Goal: Transaction & Acquisition: Download file/media

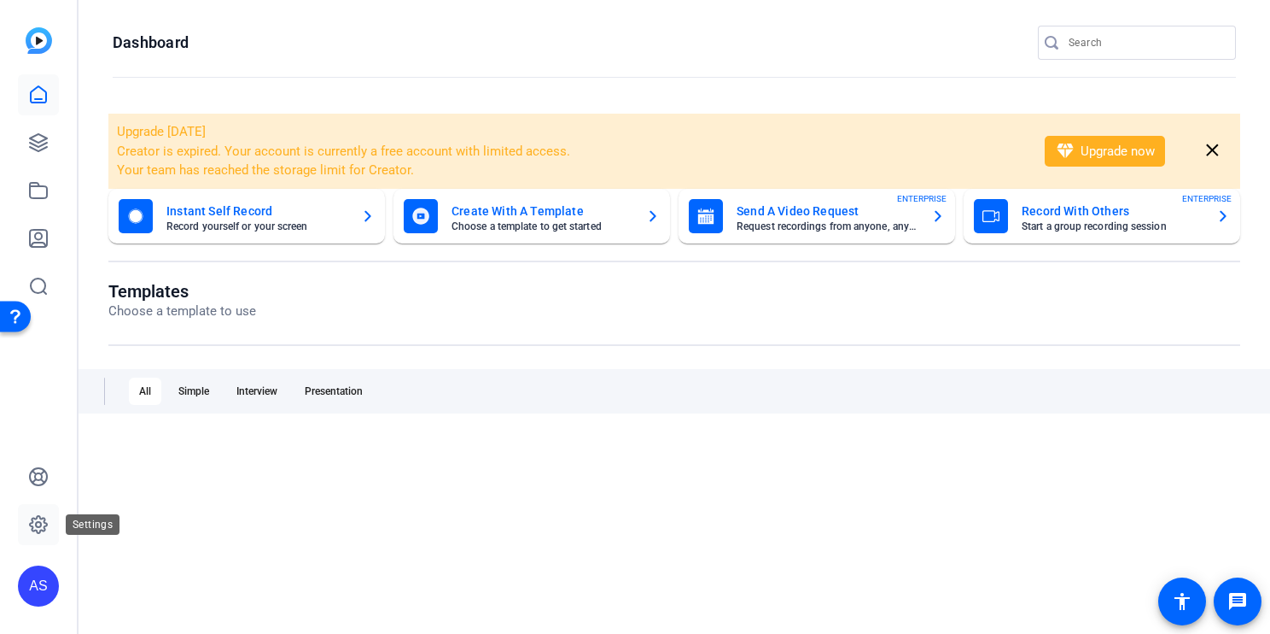
click at [42, 527] on icon at bounding box center [38, 524] width 20 height 20
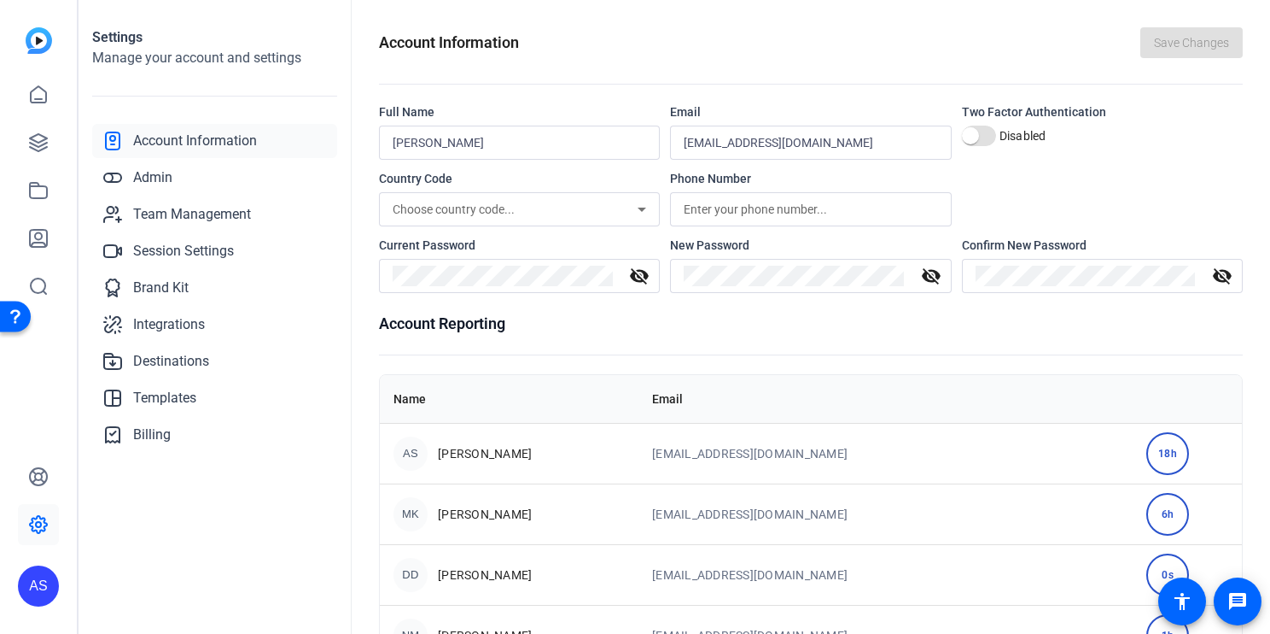
scroll to position [3, 0]
click at [184, 212] on span "Team Management" at bounding box center [192, 214] width 118 height 20
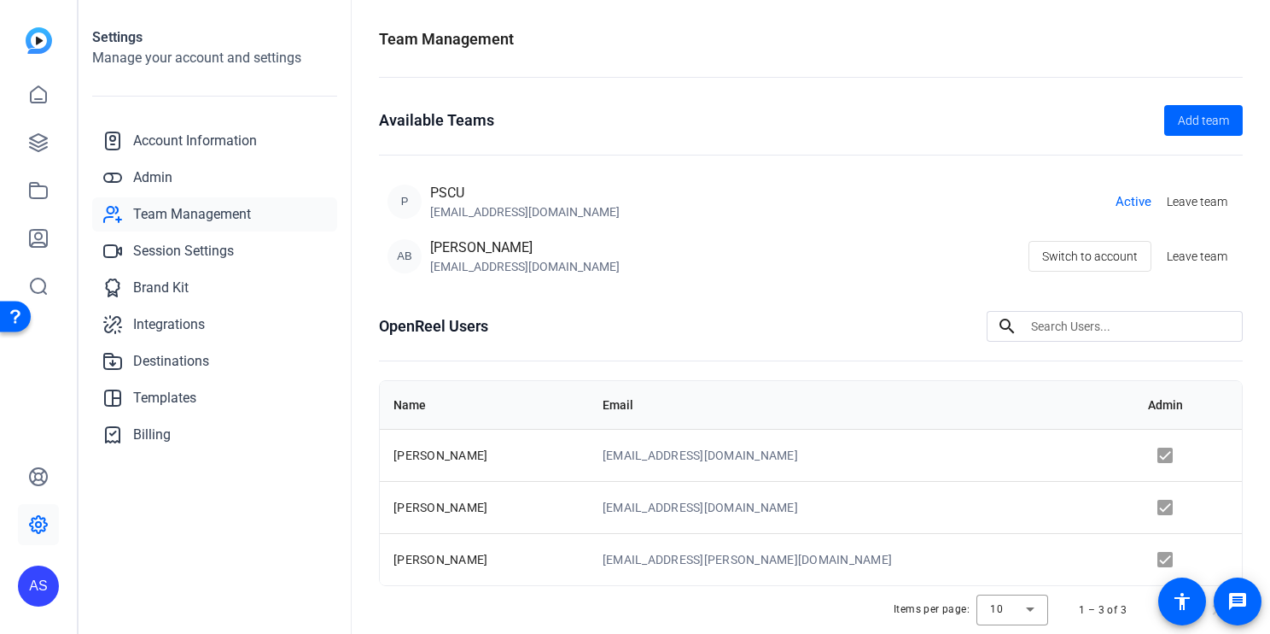
scroll to position [53, 0]
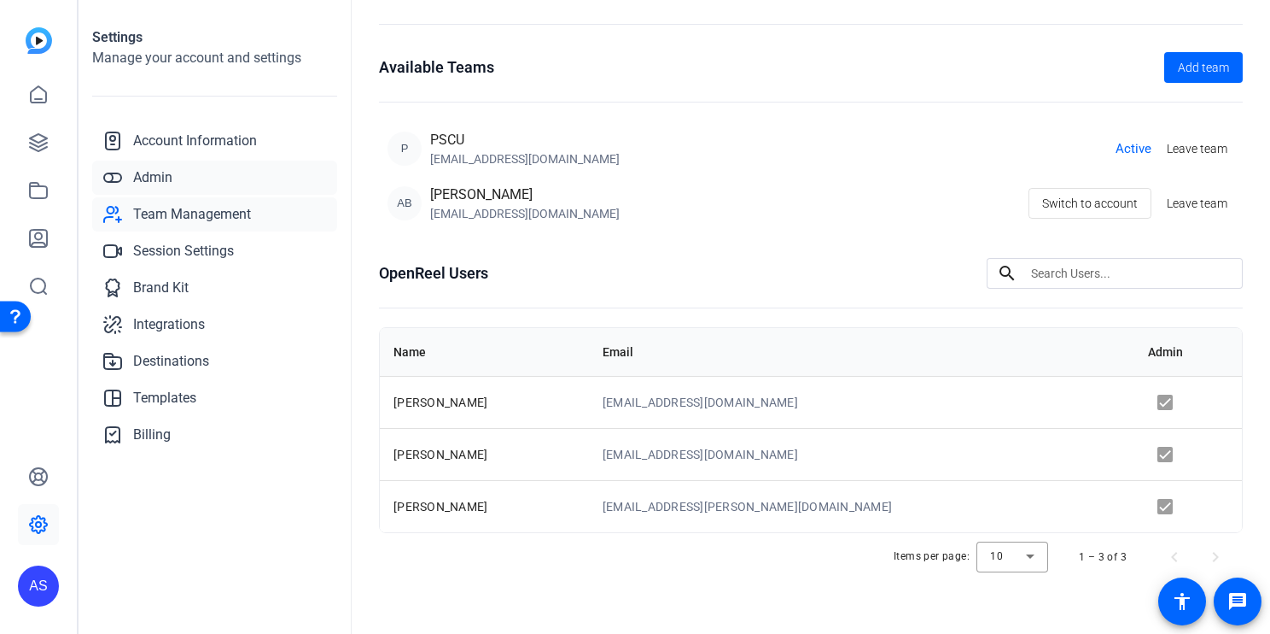
click at [148, 178] on span "Admin" at bounding box center [152, 177] width 39 height 20
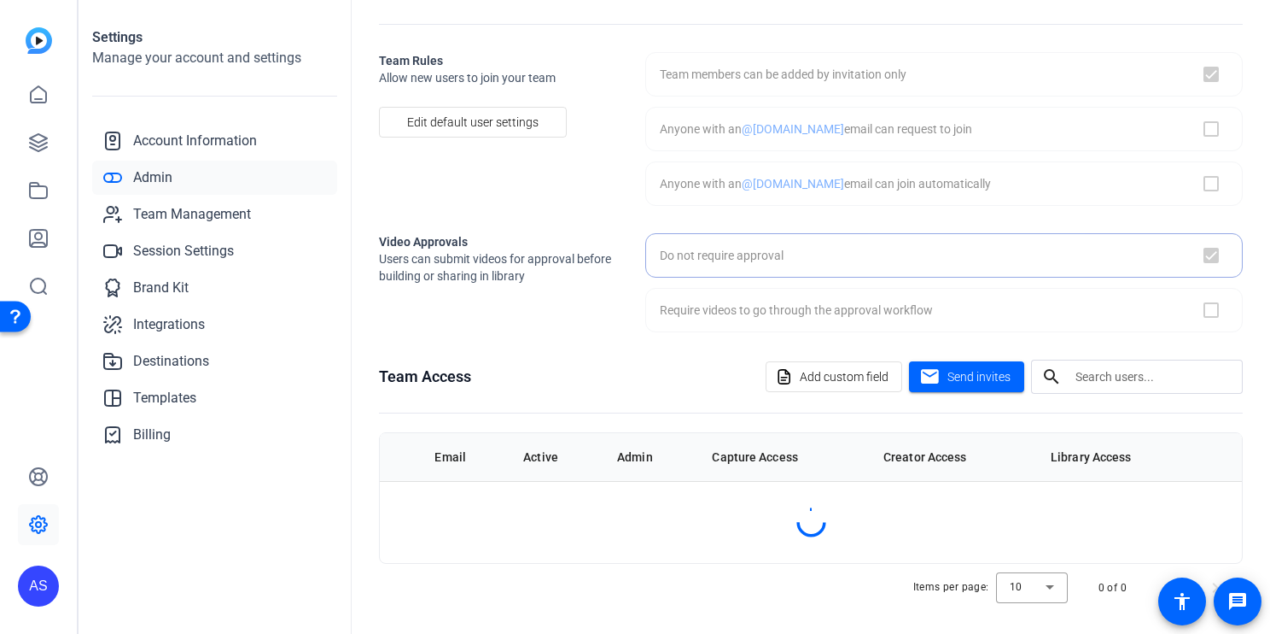
checkbox input "true"
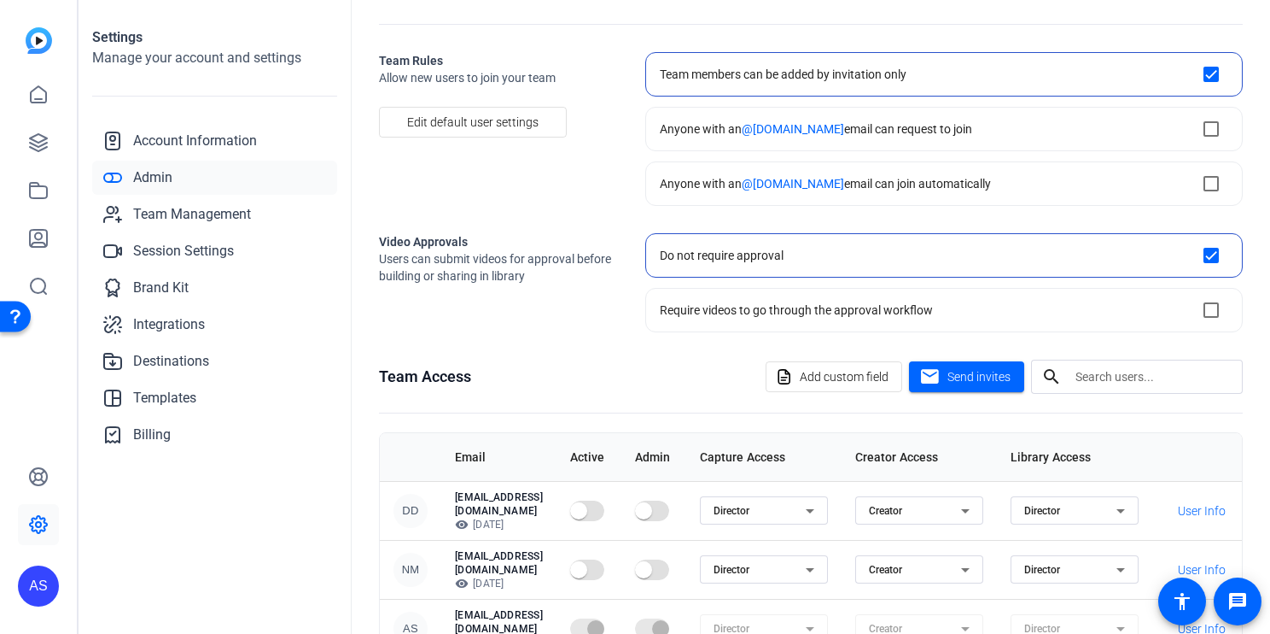
scroll to position [246, 0]
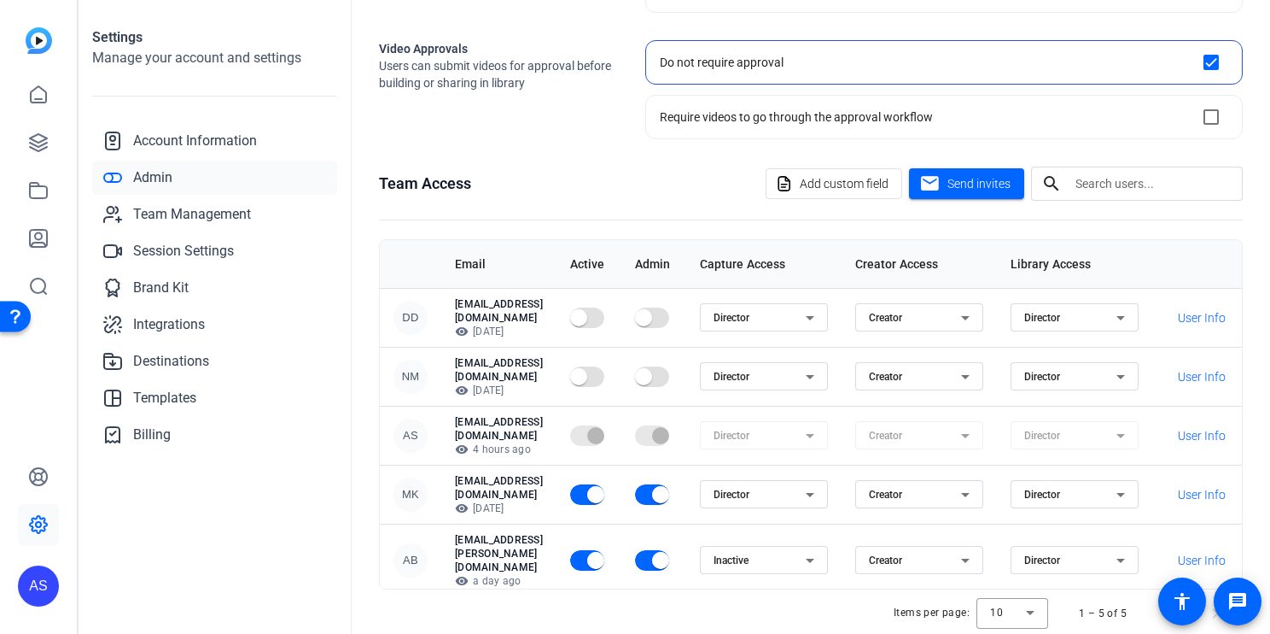
click at [806, 550] on div "Inactive" at bounding box center [760, 560] width 92 height 20
click at [857, 556] on mat-option "Director" at bounding box center [861, 556] width 128 height 27
click at [972, 188] on span "Send invites" at bounding box center [979, 185] width 63 height 18
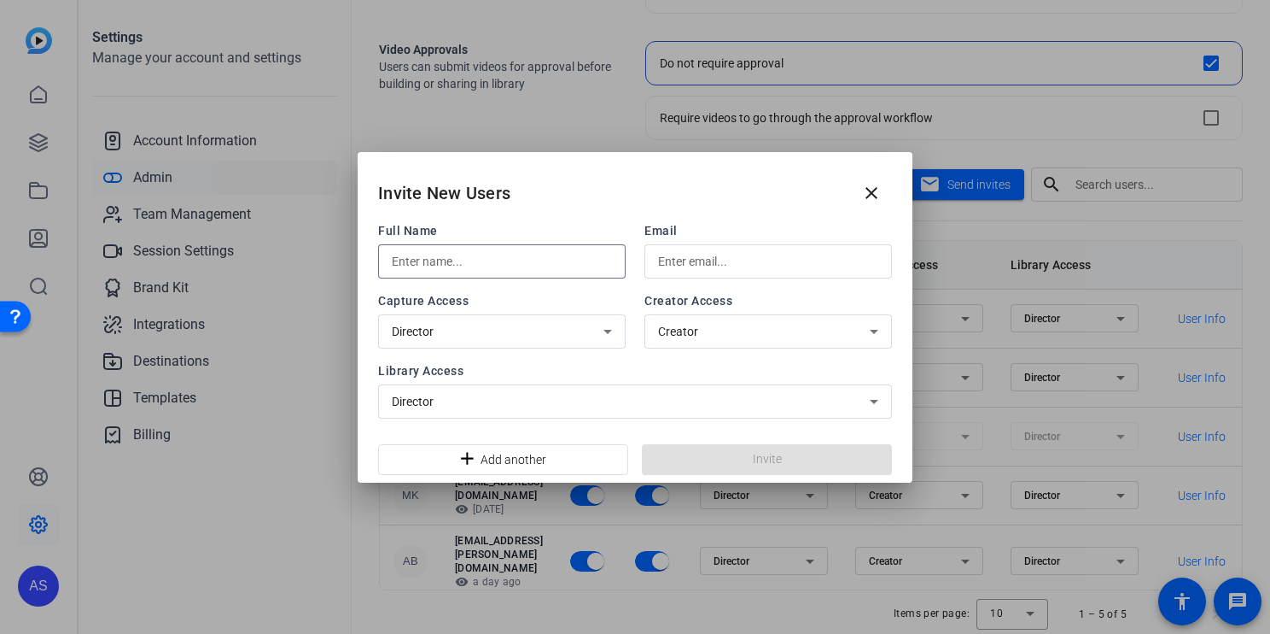
click at [512, 262] on input "text" at bounding box center [502, 261] width 220 height 20
type input "abby"
click at [753, 264] on input "text" at bounding box center [768, 261] width 220 height 20
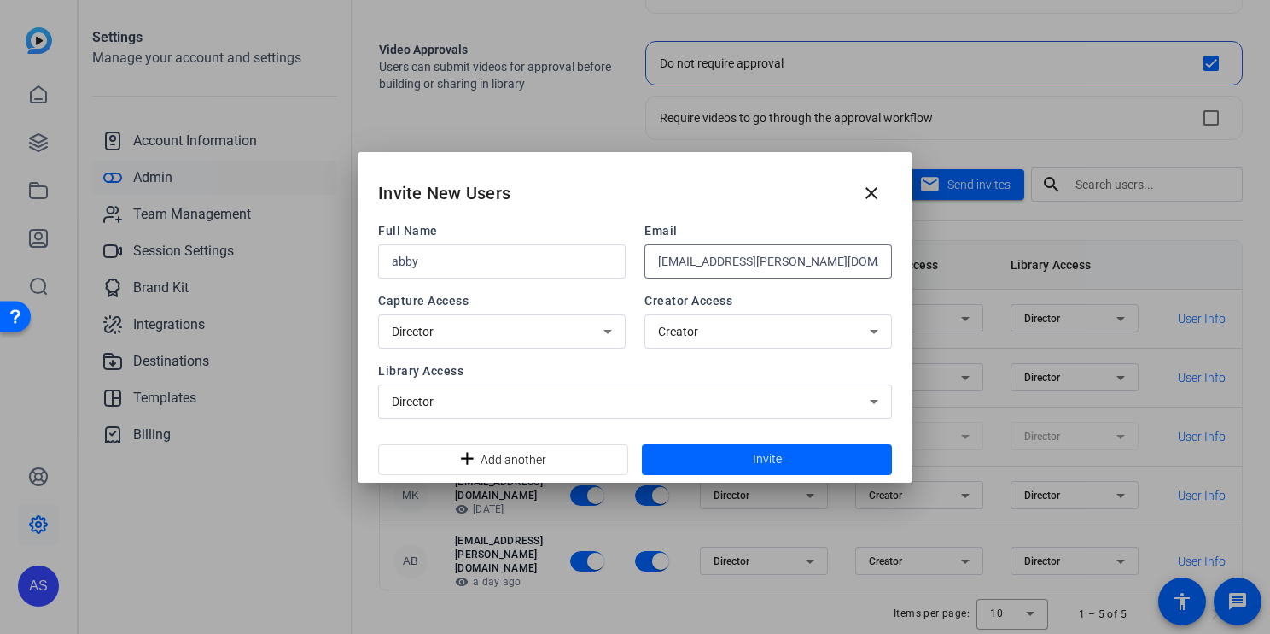
type input "[EMAIL_ADDRESS][PERSON_NAME][DOMAIN_NAME]"
click at [768, 466] on span "Invite" at bounding box center [767, 459] width 29 height 18
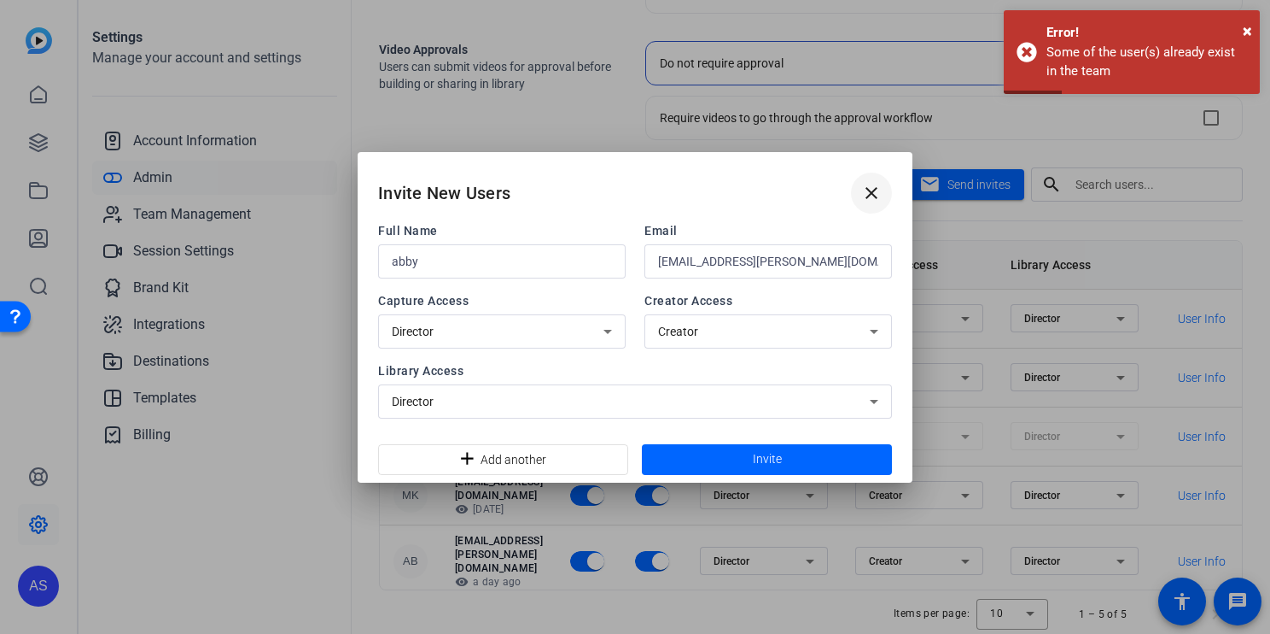
click at [873, 185] on mat-icon "close" at bounding box center [871, 193] width 20 height 20
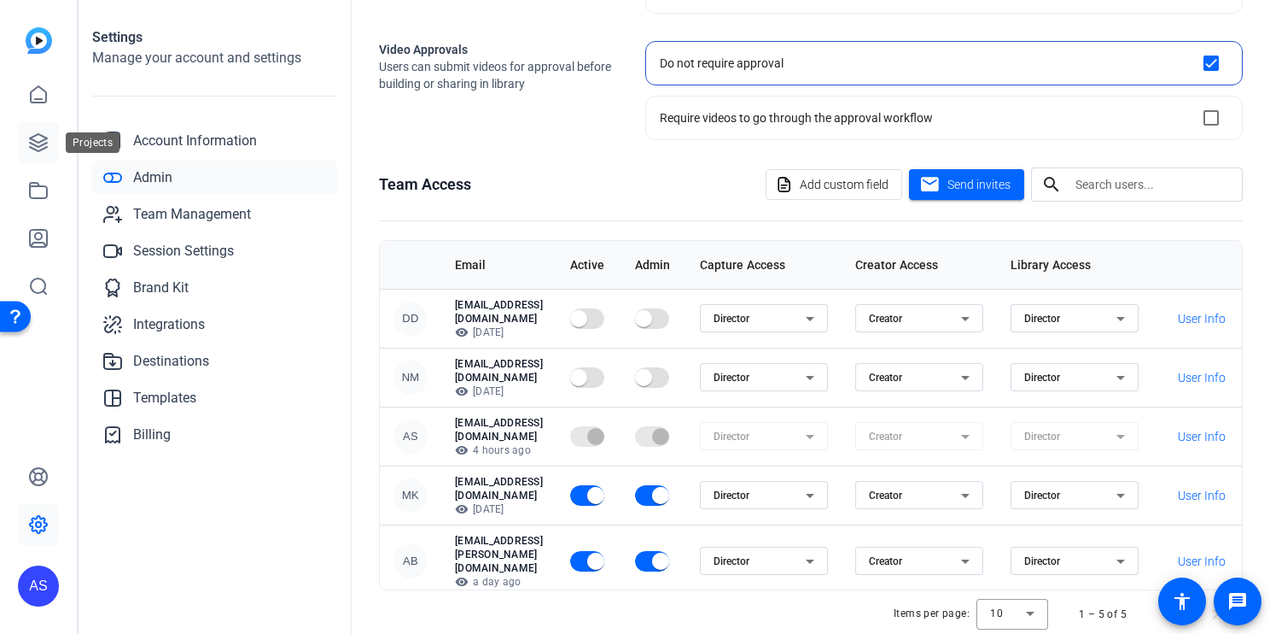
click at [36, 131] on link at bounding box center [38, 142] width 41 height 41
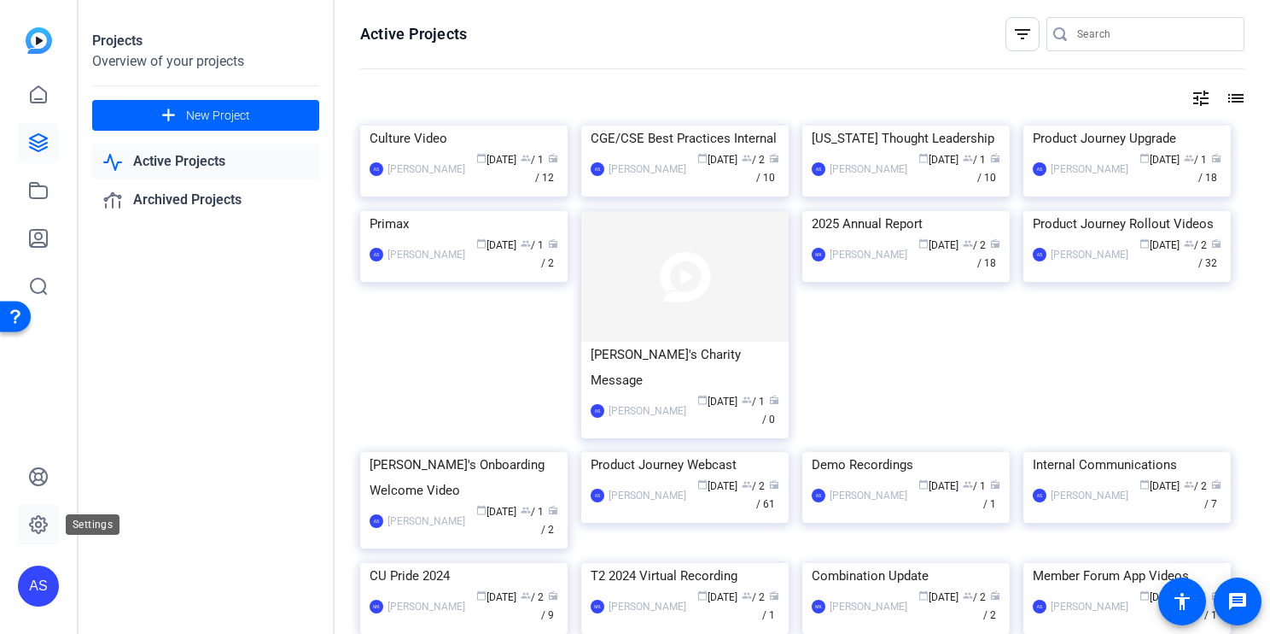
click at [44, 524] on icon at bounding box center [38, 524] width 20 height 20
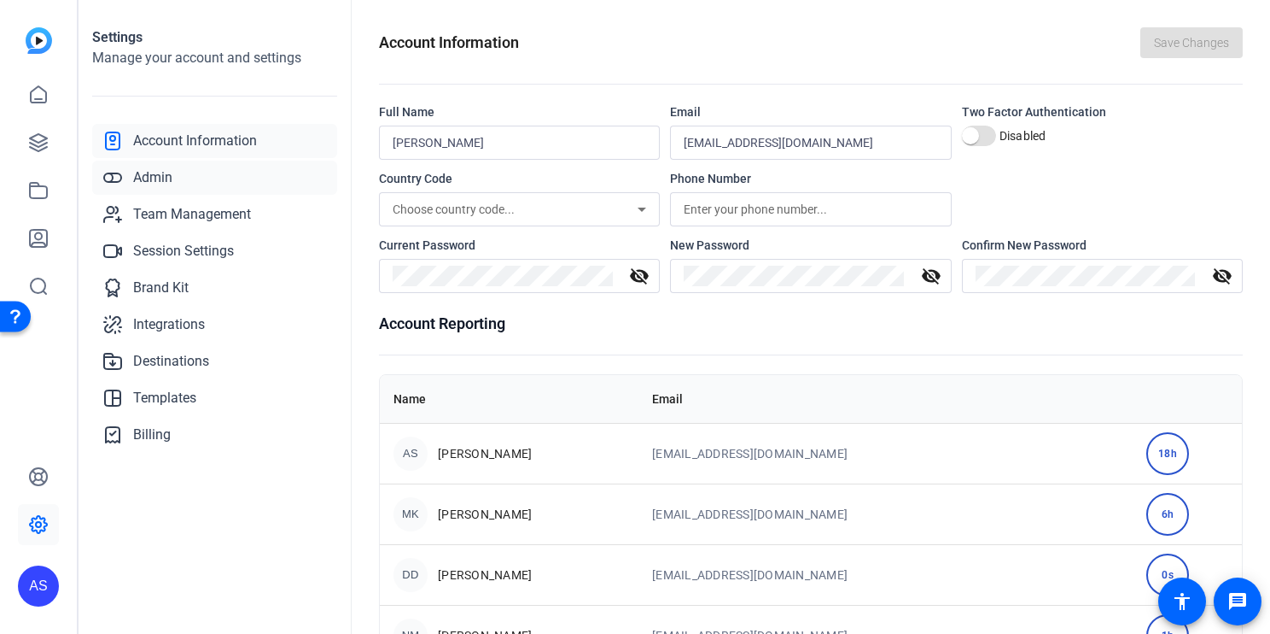
click at [147, 166] on link "Admin" at bounding box center [214, 178] width 245 height 34
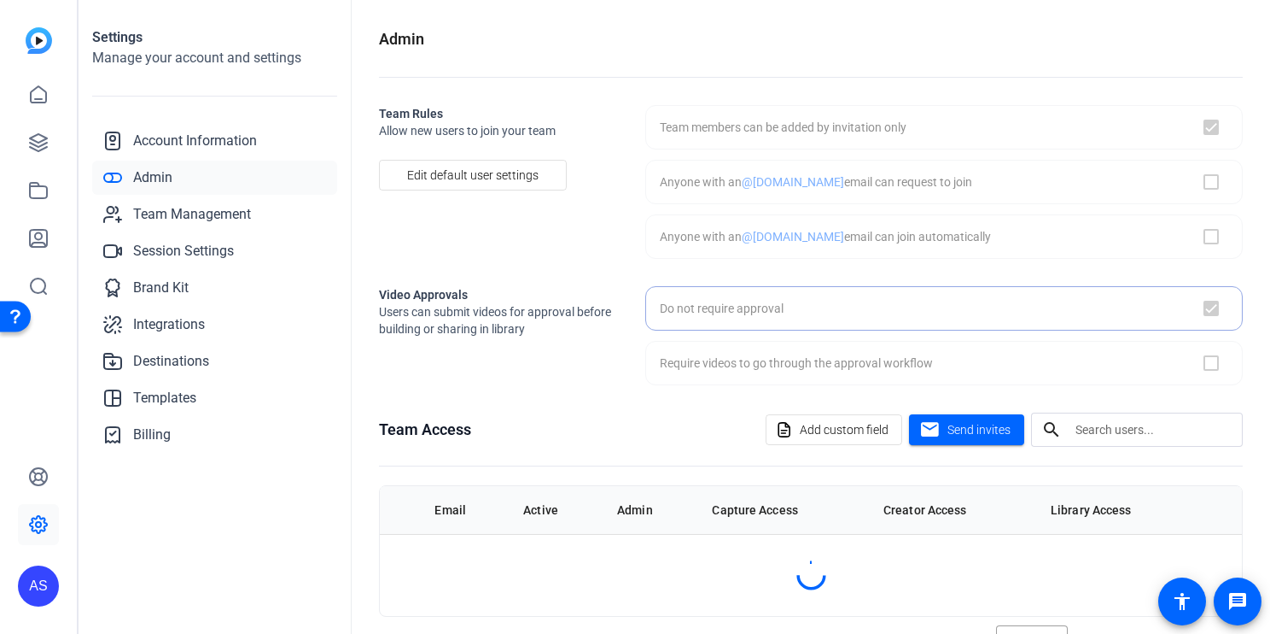
checkbox input "true"
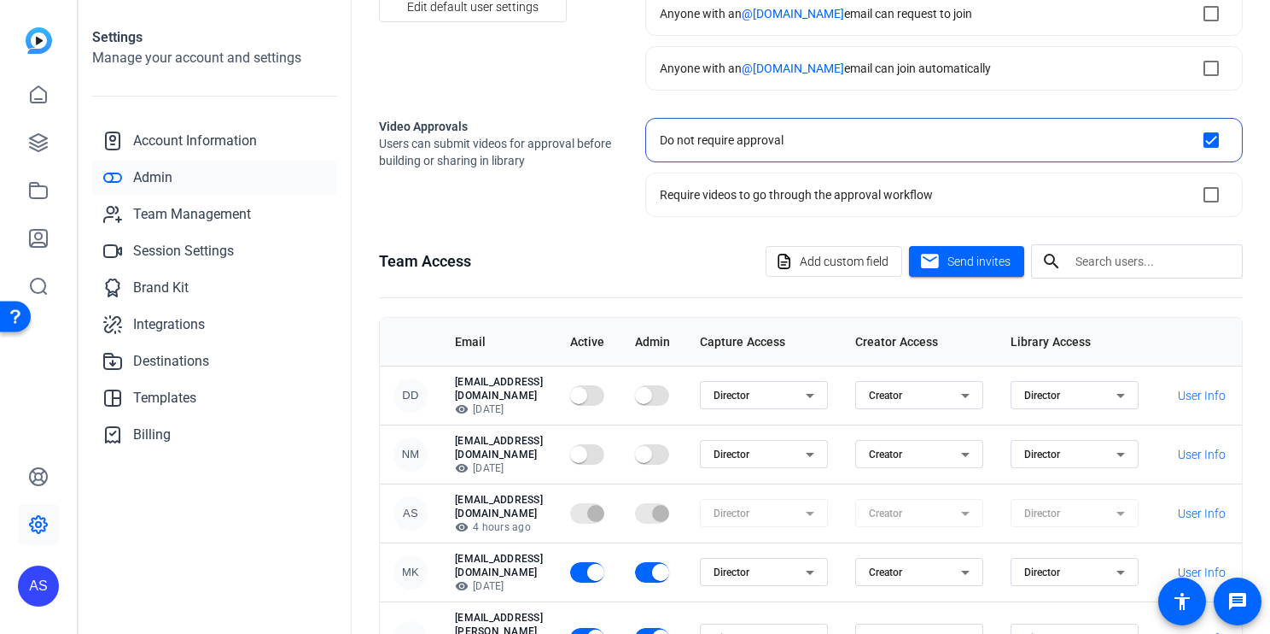
scroll to position [246, 0]
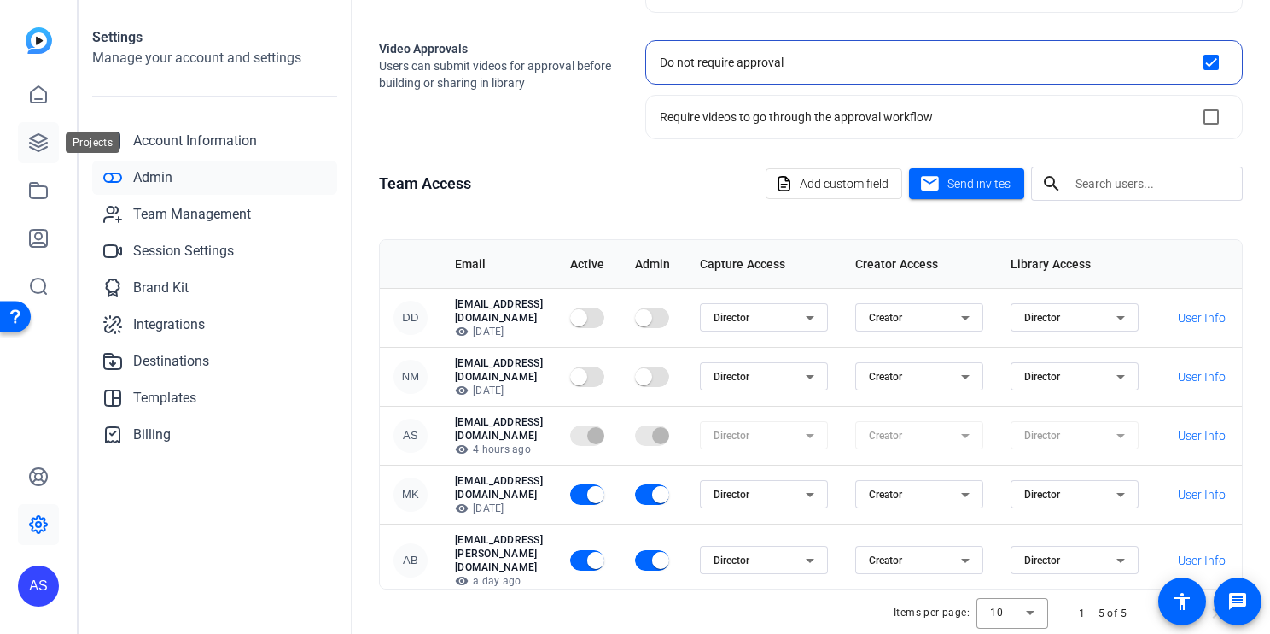
click at [42, 131] on link at bounding box center [38, 142] width 41 height 41
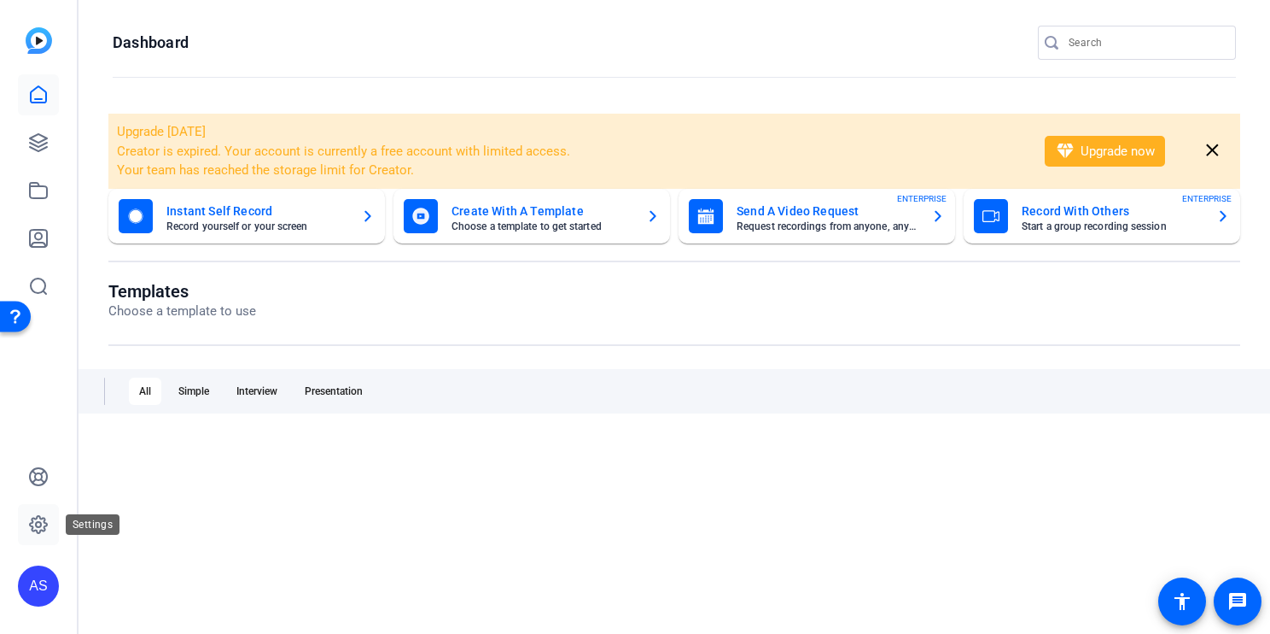
click at [37, 529] on icon at bounding box center [38, 524] width 17 height 17
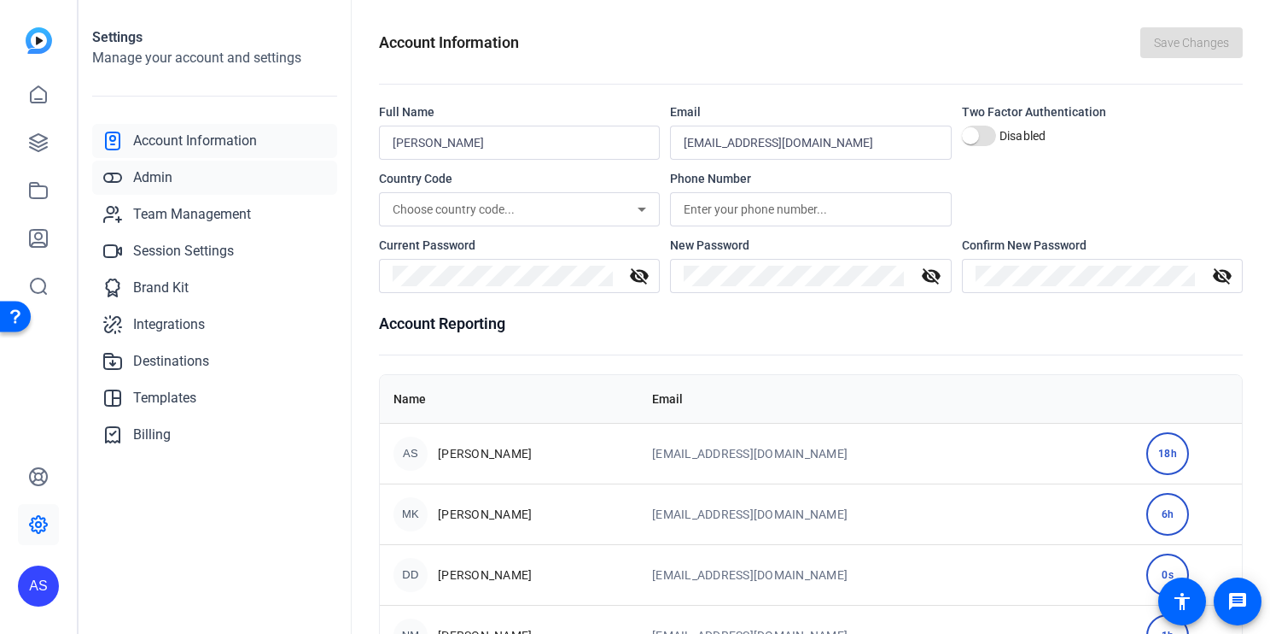
click at [156, 169] on span "Admin" at bounding box center [152, 177] width 39 height 20
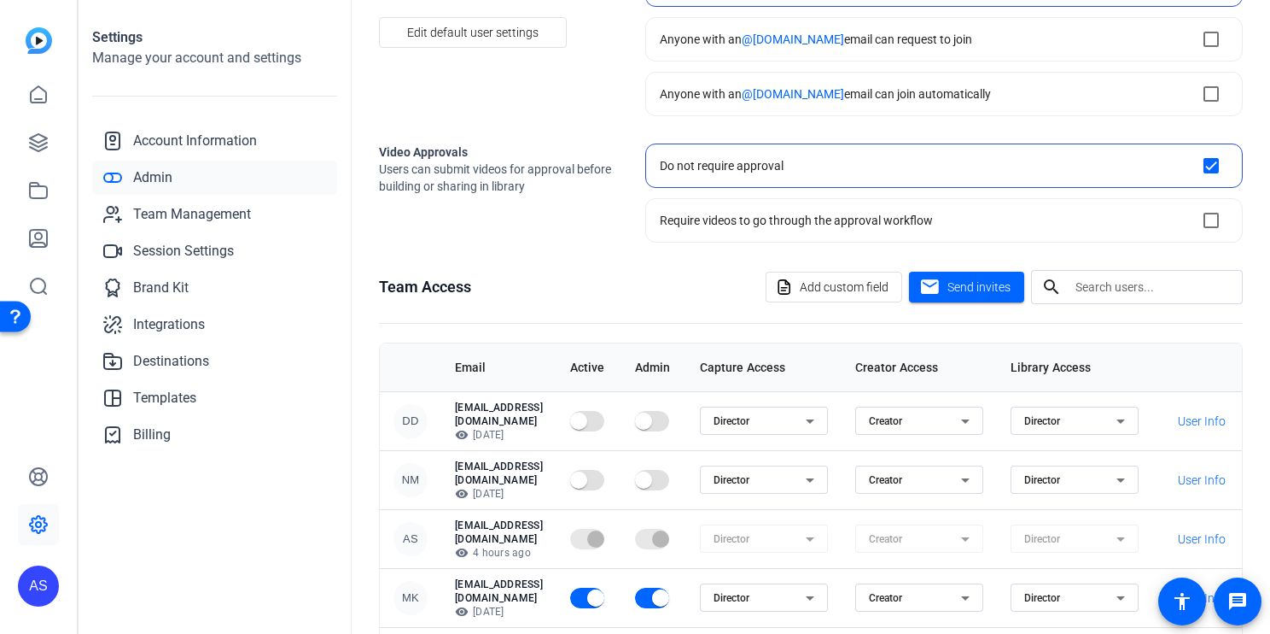
scroll to position [246, 0]
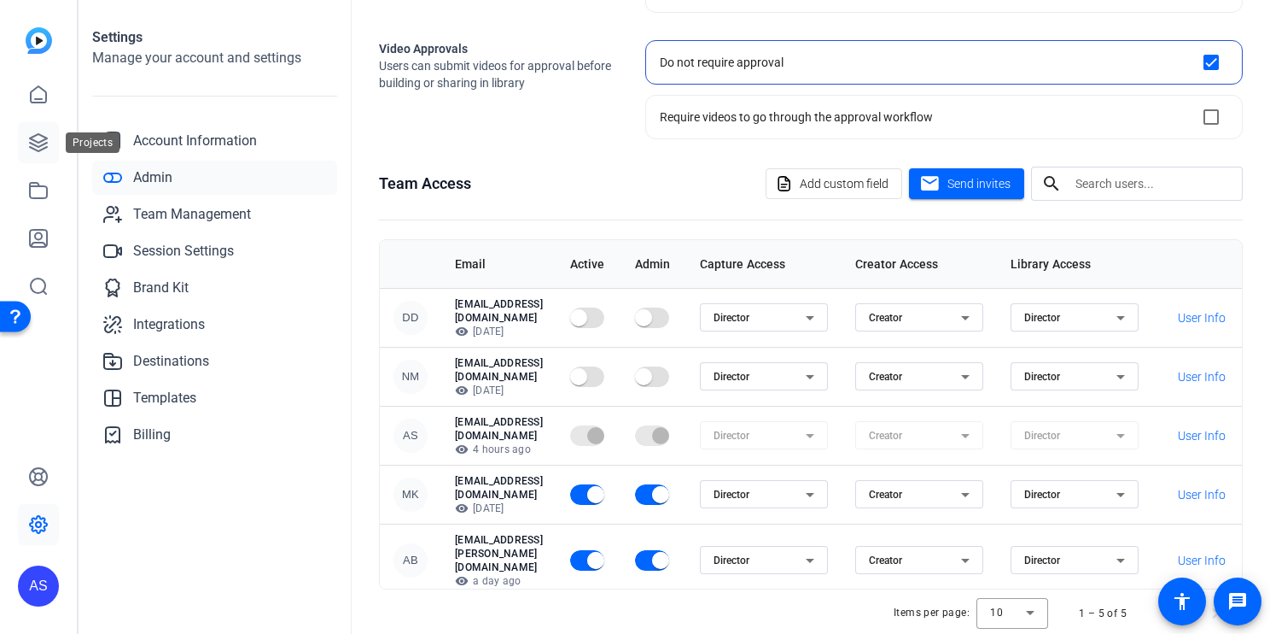
click at [41, 134] on icon at bounding box center [38, 142] width 17 height 17
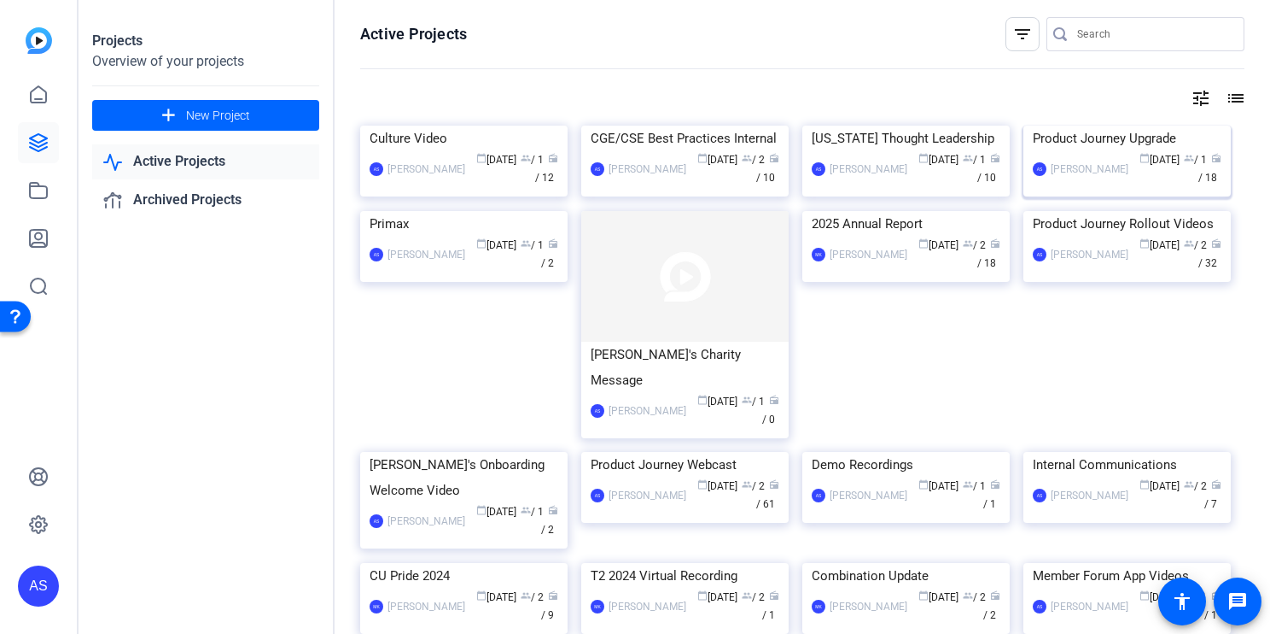
click at [1083, 187] on div "AS [PERSON_NAME] calendar_today [DATE] group / 1 radio / 18" at bounding box center [1127, 169] width 189 height 36
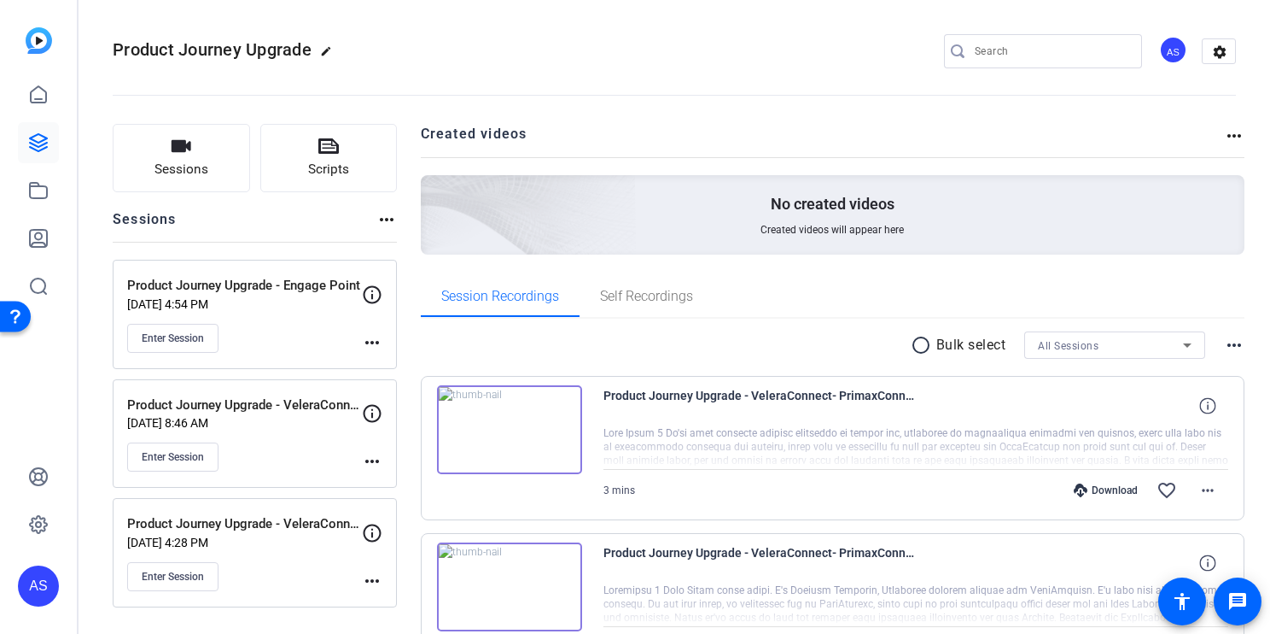
click at [322, 289] on p "Product Journey Upgrade - Engage Point" at bounding box center [244, 286] width 235 height 20
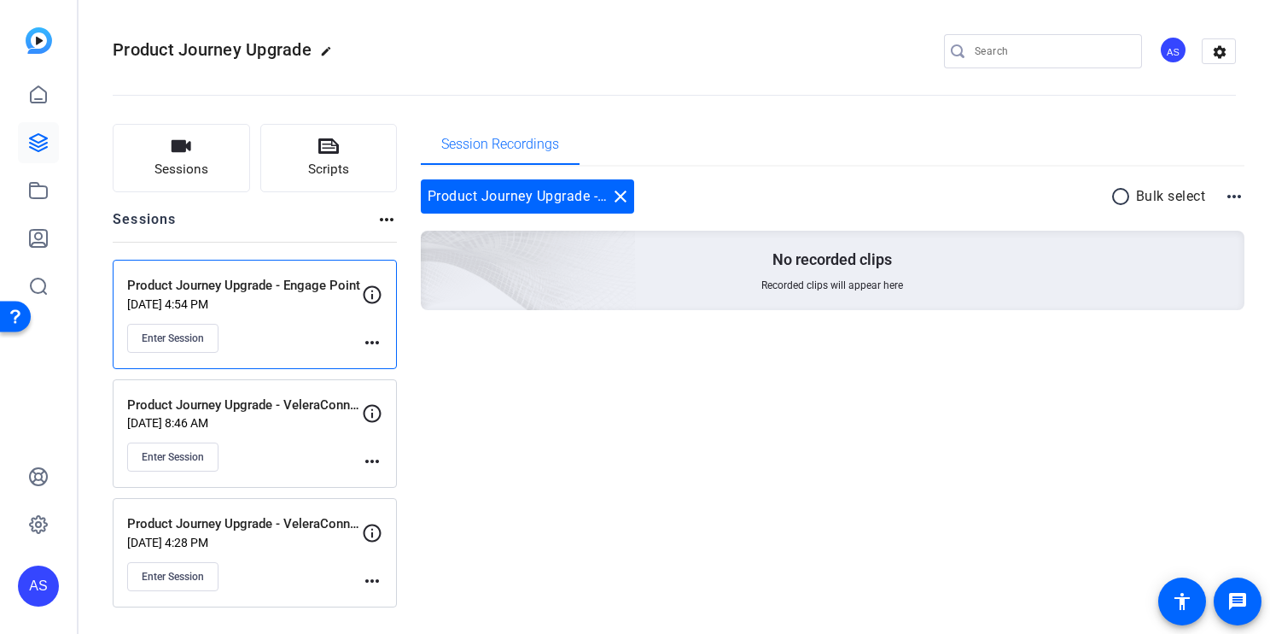
click at [317, 453] on div "Enter Session" at bounding box center [244, 456] width 235 height 29
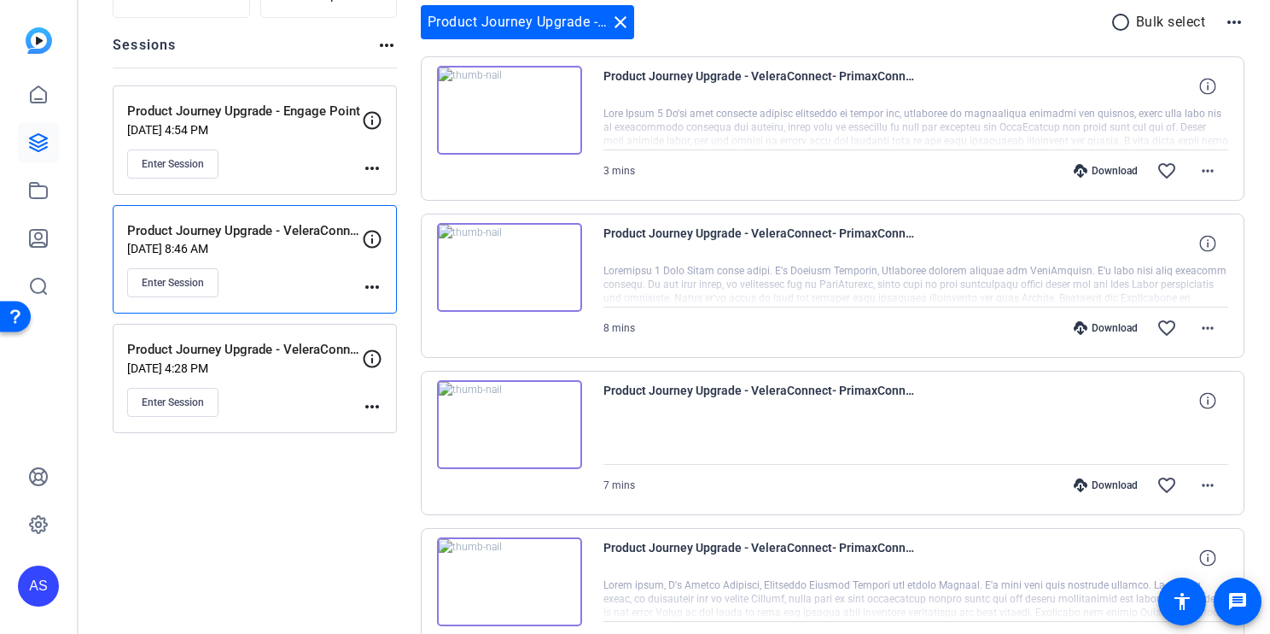
scroll to position [185, 0]
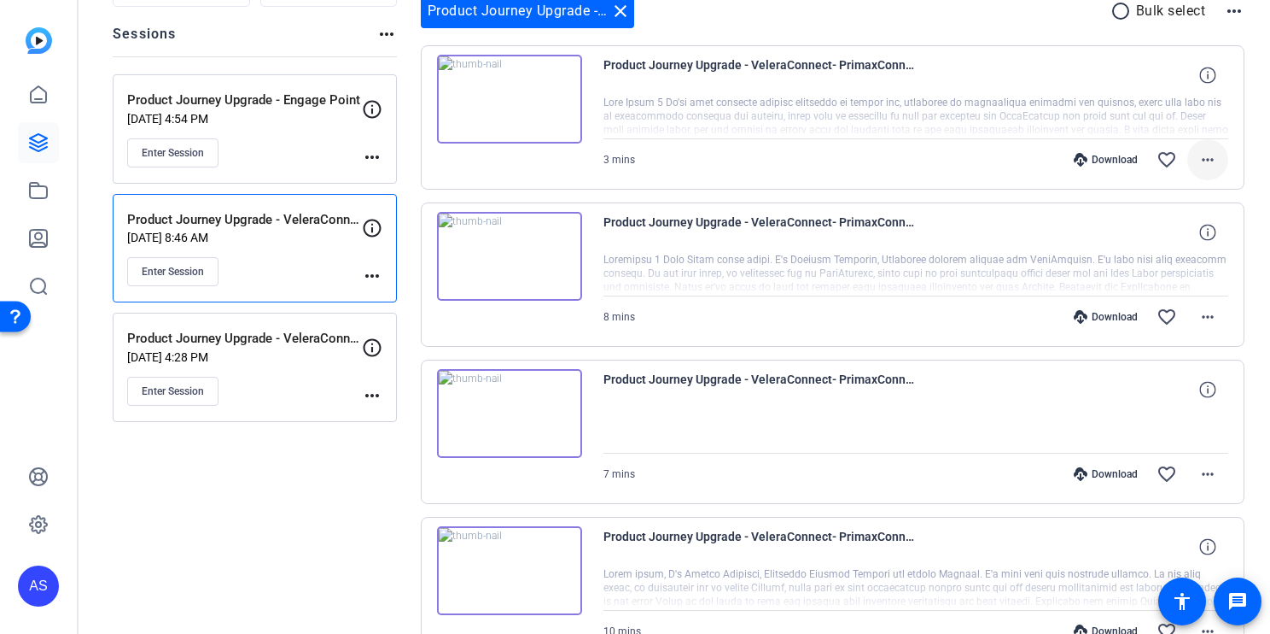
click at [1198, 159] on mat-icon "more_horiz" at bounding box center [1208, 159] width 20 height 20
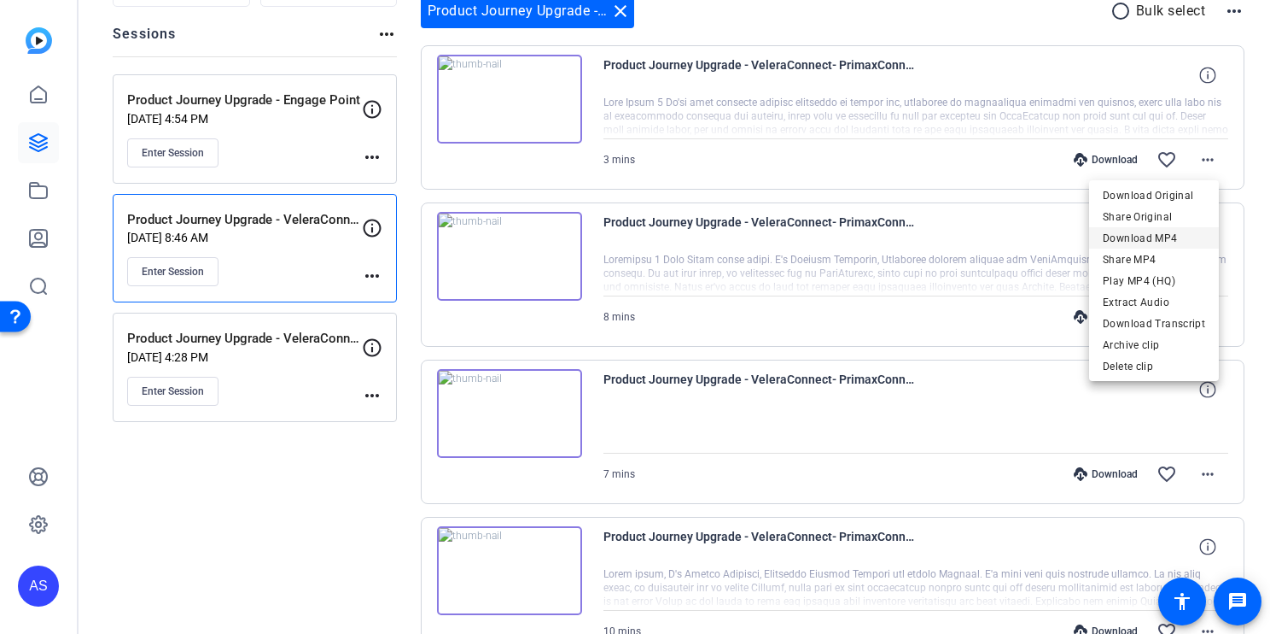
click at [1160, 235] on span "Download MP4" at bounding box center [1154, 238] width 102 height 20
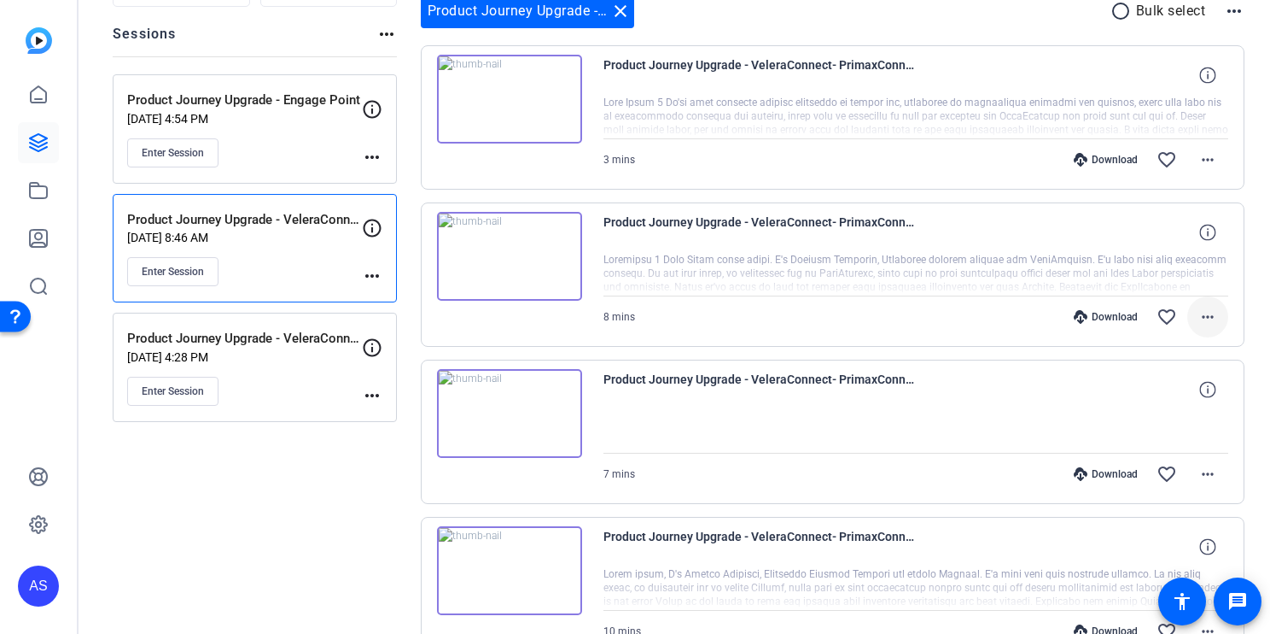
click at [1198, 313] on mat-icon "more_horiz" at bounding box center [1208, 317] width 20 height 20
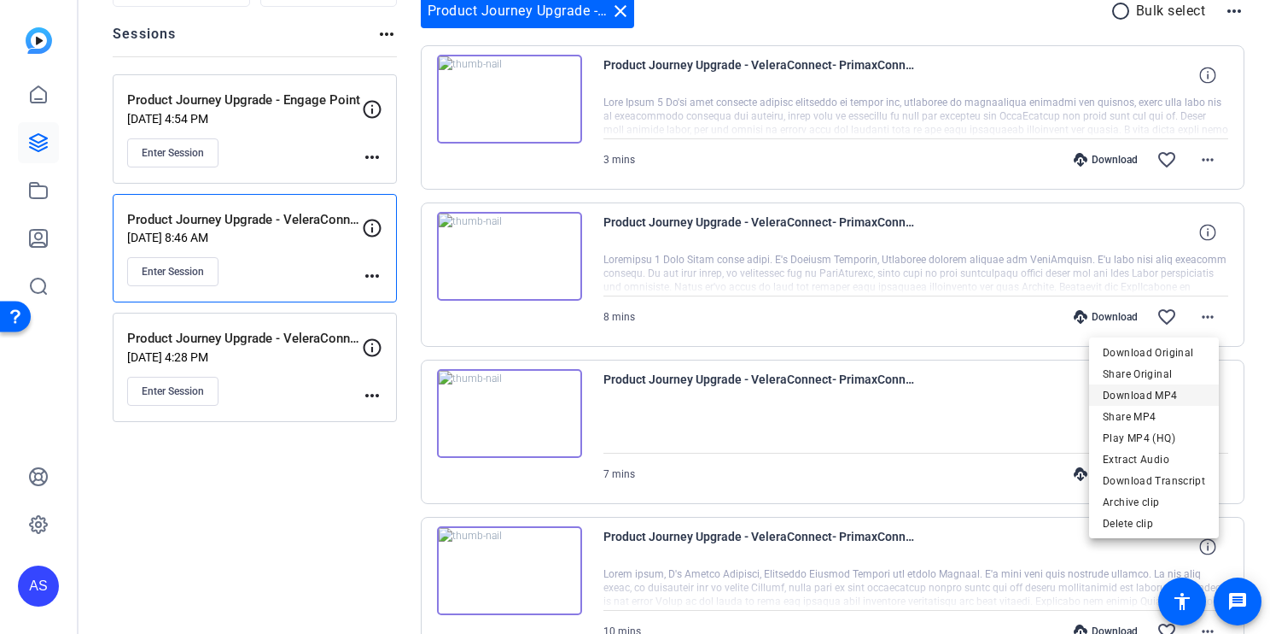
click at [1158, 395] on span "Download MP4" at bounding box center [1154, 395] width 102 height 20
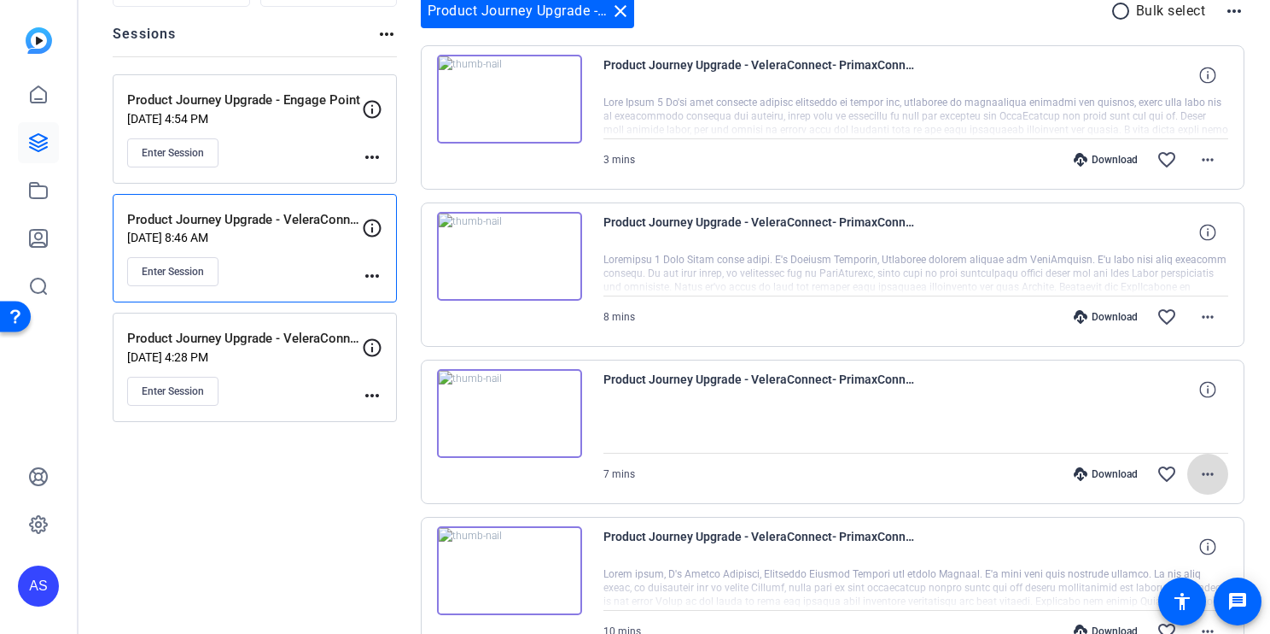
click at [1201, 475] on mat-icon "more_horiz" at bounding box center [1208, 474] width 20 height 20
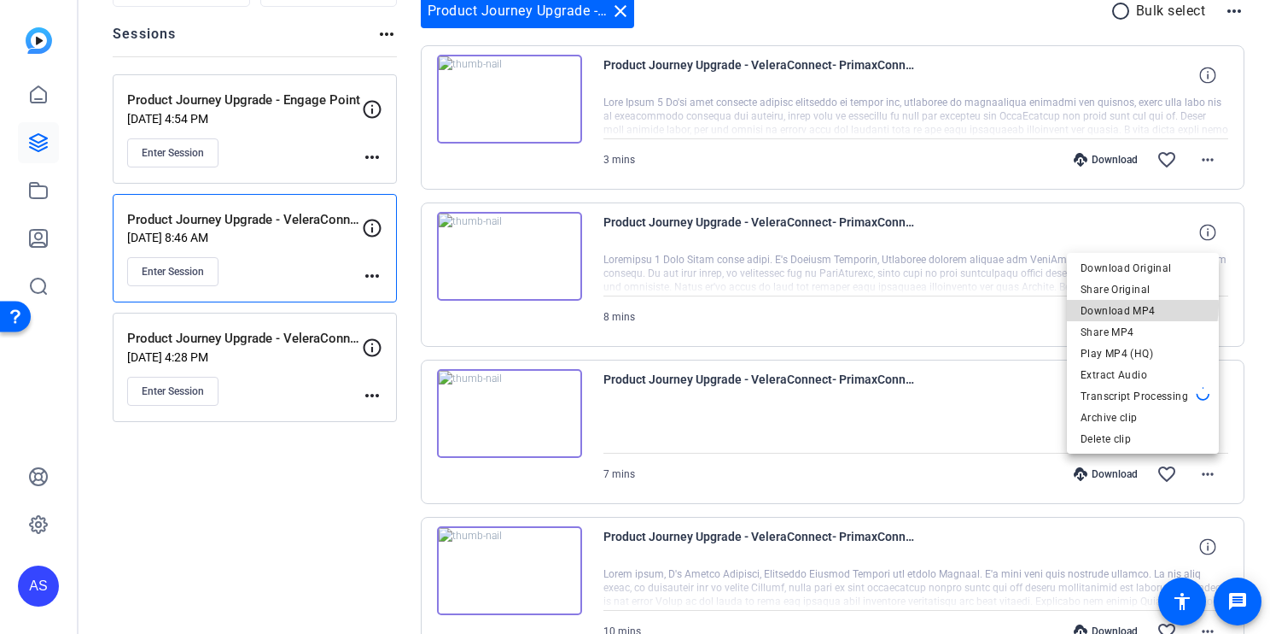
click at [1120, 305] on span "Download MP4" at bounding box center [1143, 311] width 125 height 20
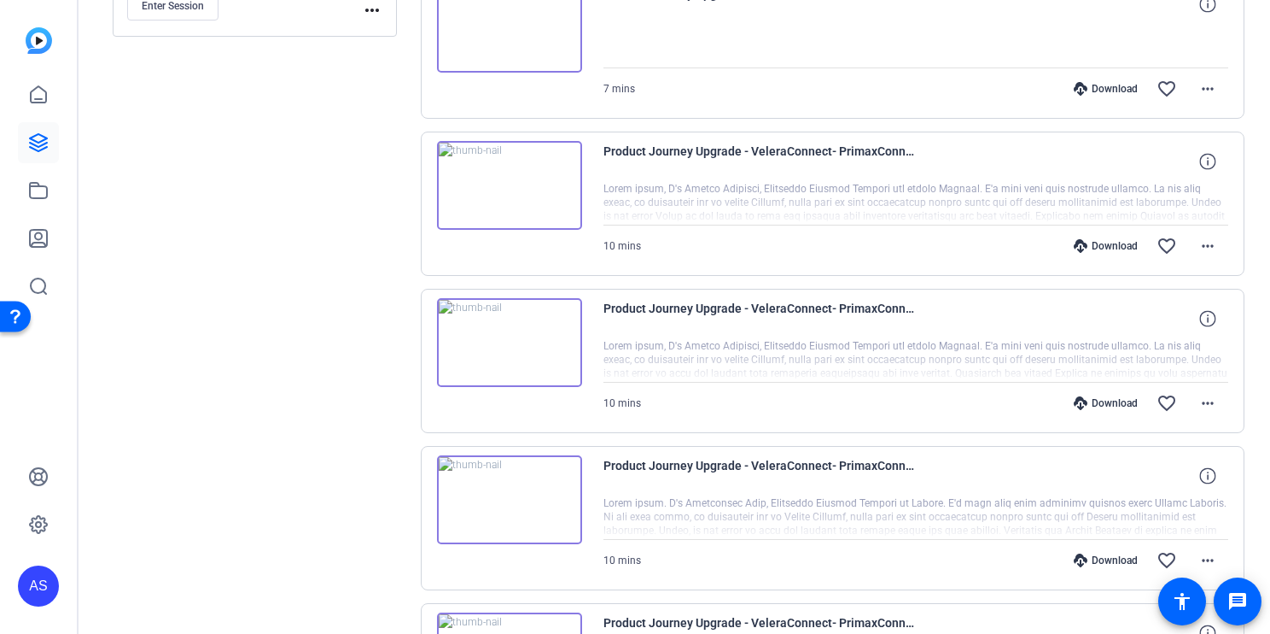
scroll to position [580, 0]
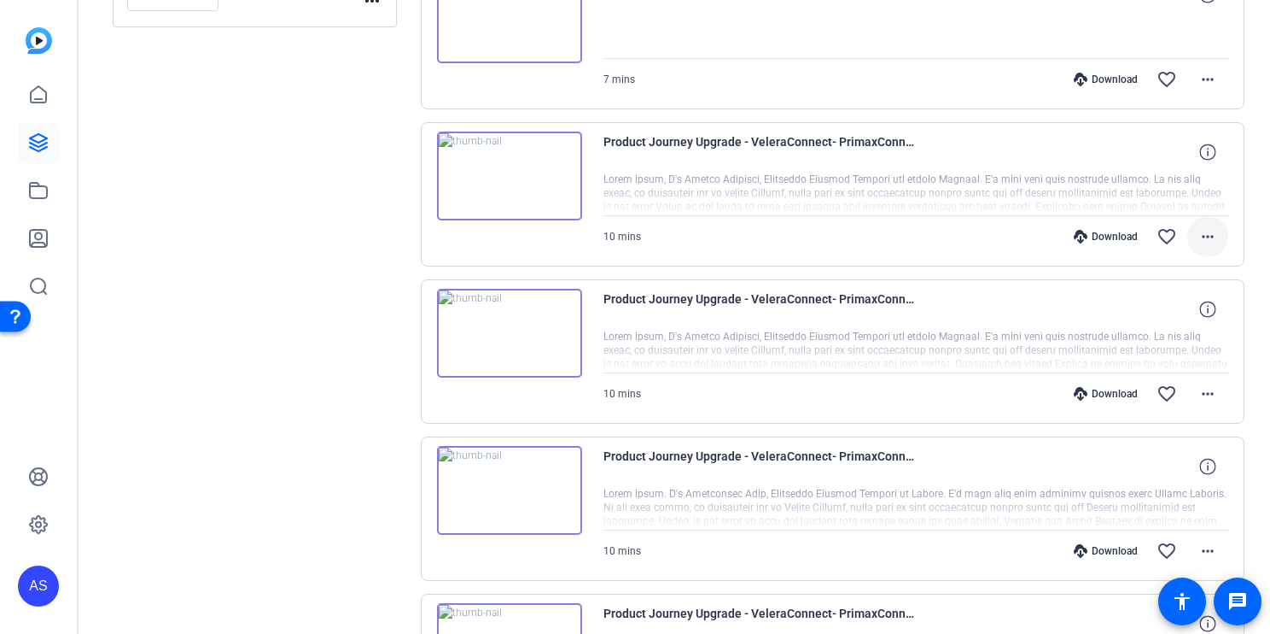
click at [1200, 234] on mat-icon "more_horiz" at bounding box center [1208, 236] width 20 height 20
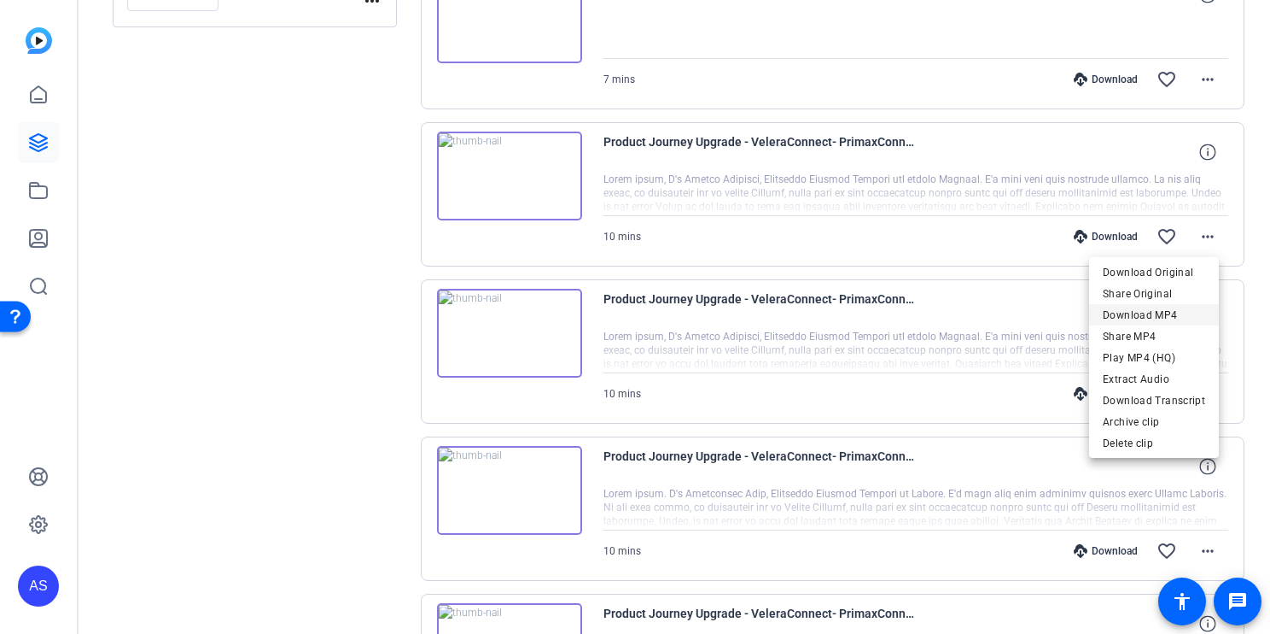
click at [1130, 305] on span "Download MP4" at bounding box center [1154, 315] width 102 height 20
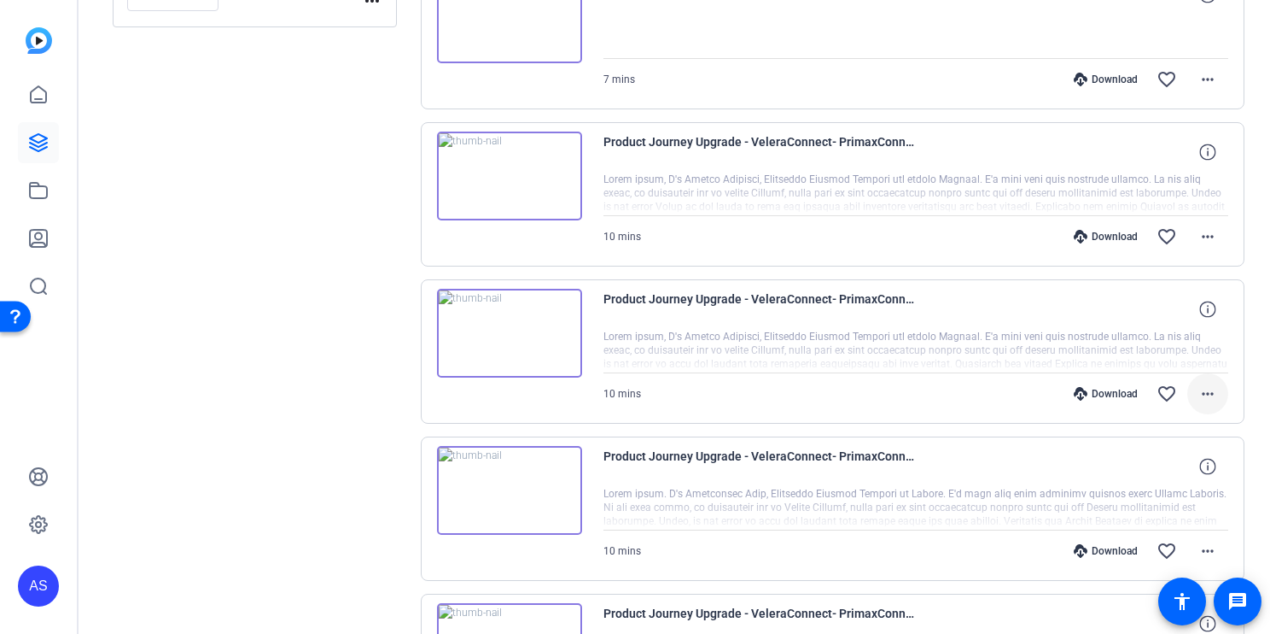
click at [1201, 395] on mat-icon "more_horiz" at bounding box center [1208, 393] width 20 height 20
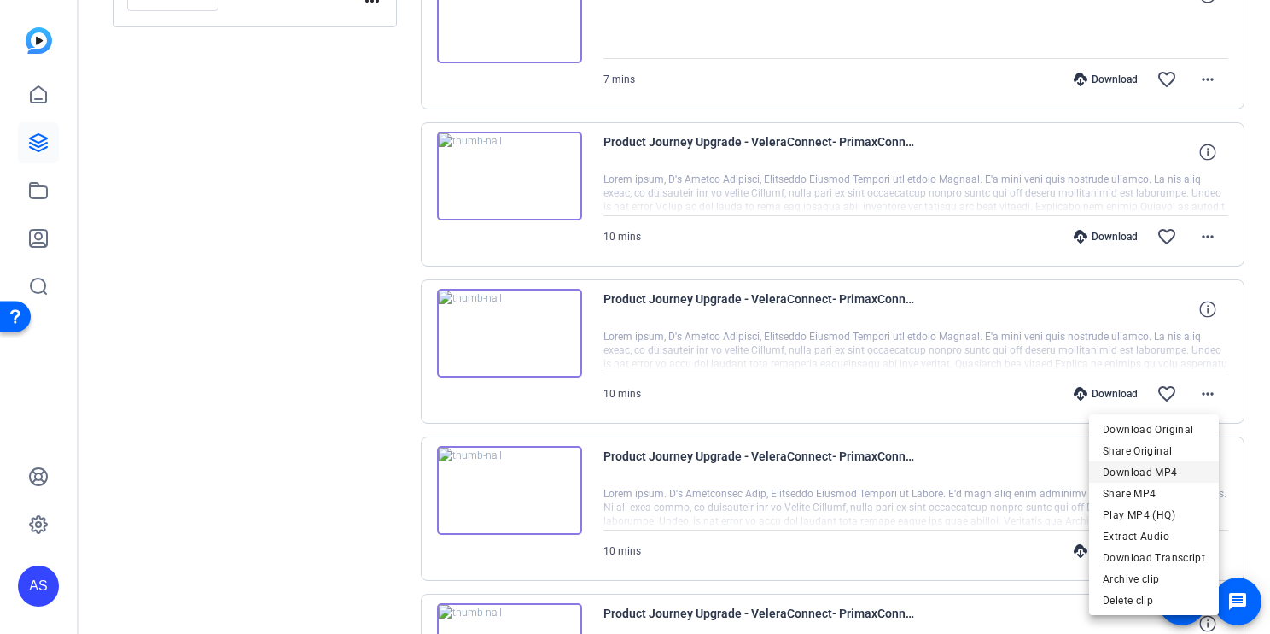
click at [1138, 471] on span "Download MP4" at bounding box center [1154, 472] width 102 height 20
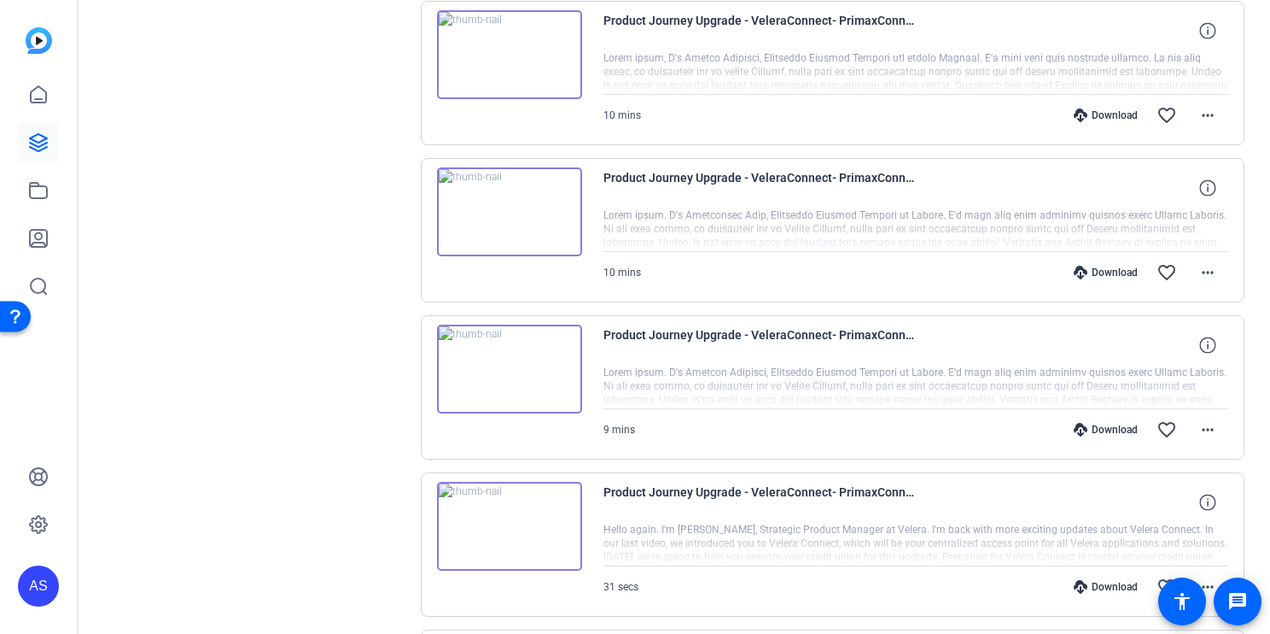
scroll to position [865, 0]
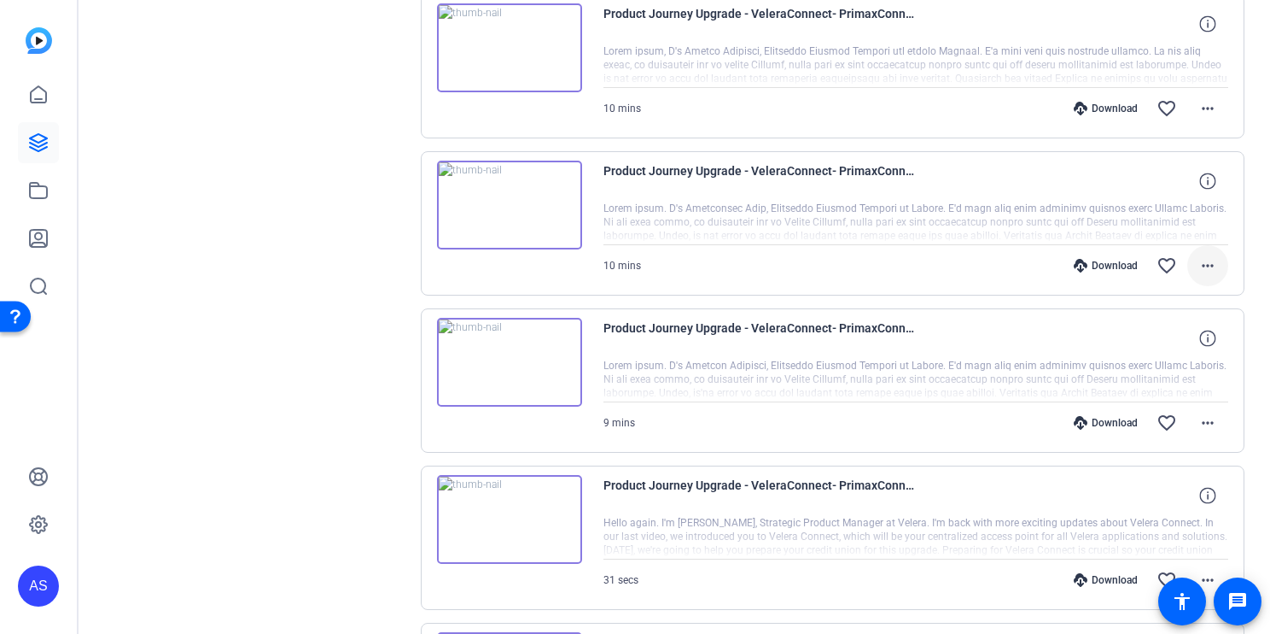
click at [1198, 265] on mat-icon "more_horiz" at bounding box center [1208, 265] width 20 height 20
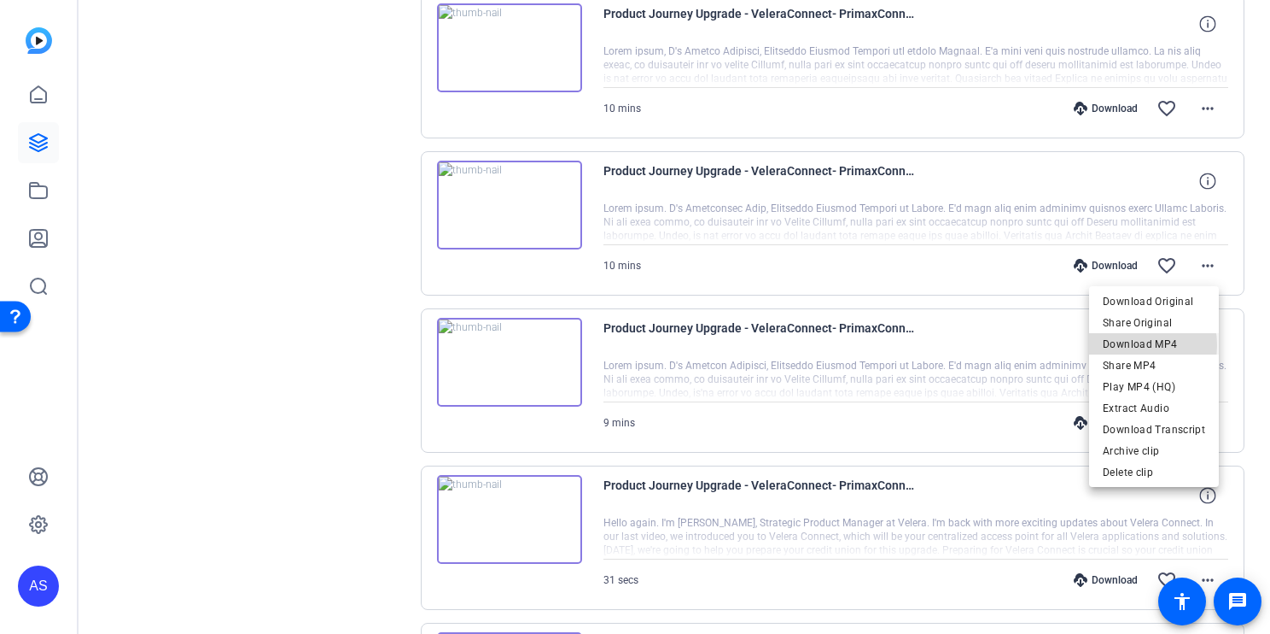
click at [1133, 345] on span "Download MP4" at bounding box center [1154, 344] width 102 height 20
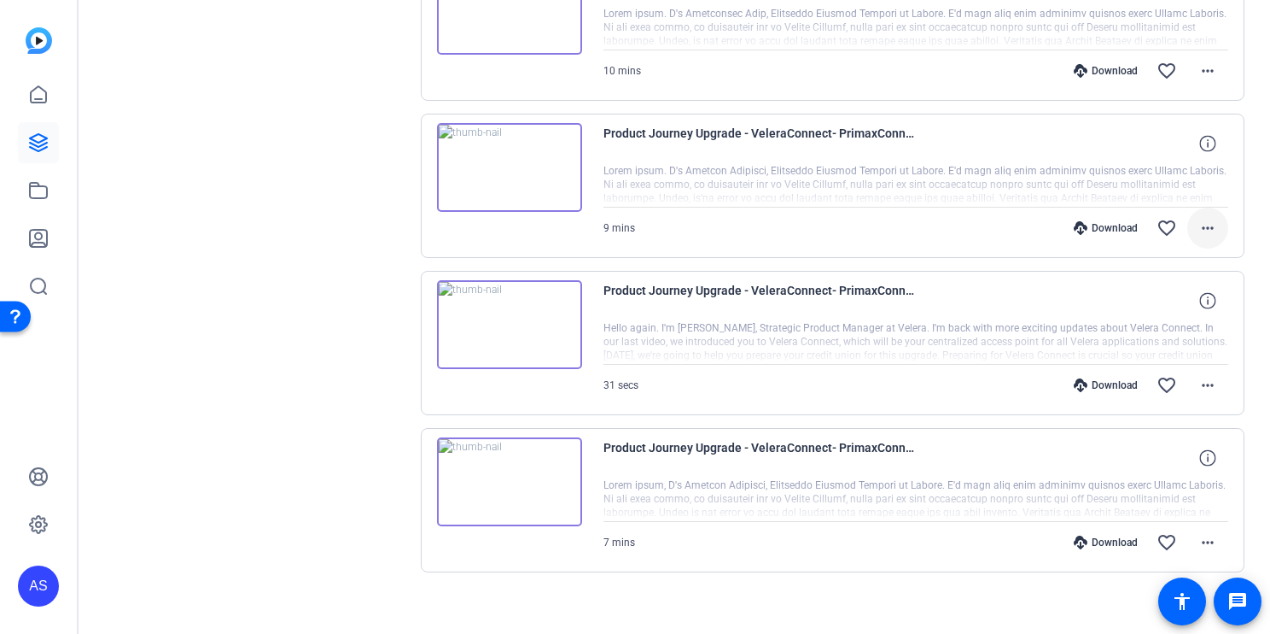
scroll to position [1066, 0]
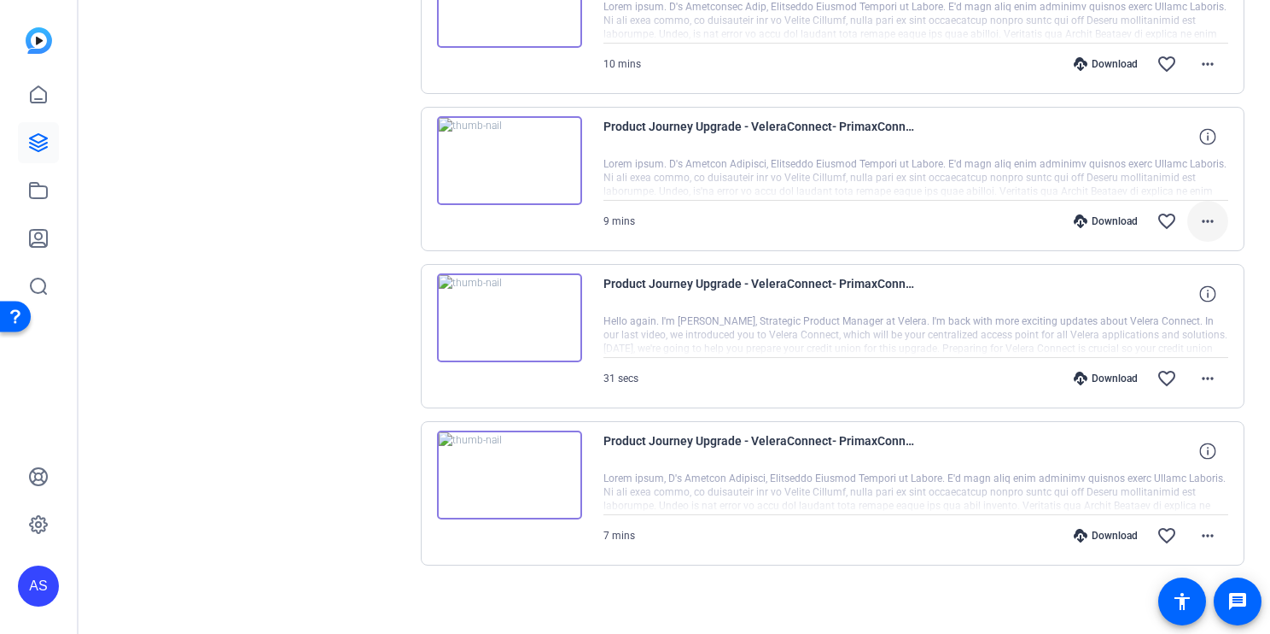
click at [1201, 220] on mat-icon "more_horiz" at bounding box center [1208, 221] width 20 height 20
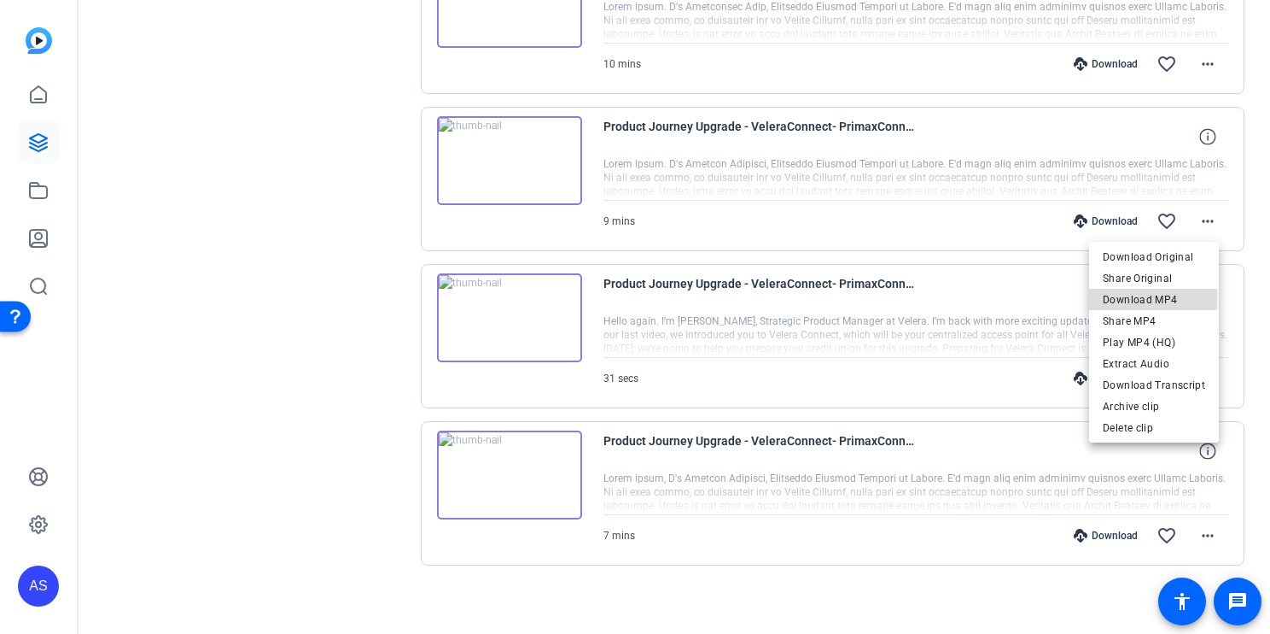
click at [1135, 298] on span "Download MP4" at bounding box center [1154, 299] width 102 height 20
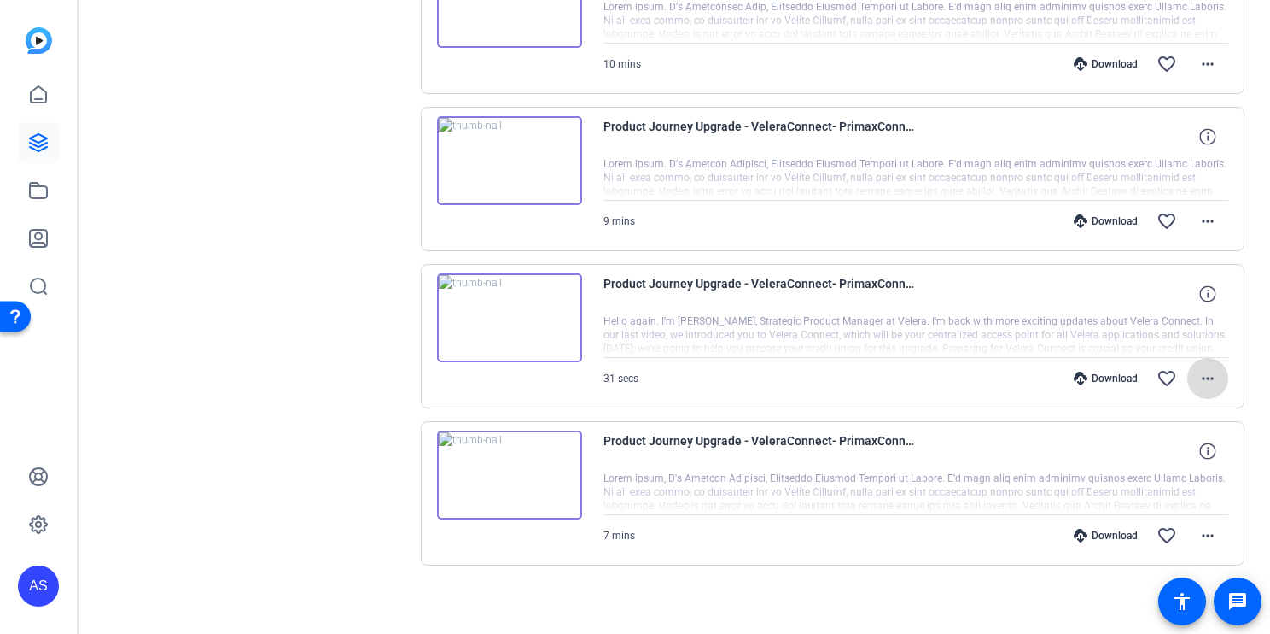
click at [1202, 382] on mat-icon "more_horiz" at bounding box center [1208, 378] width 20 height 20
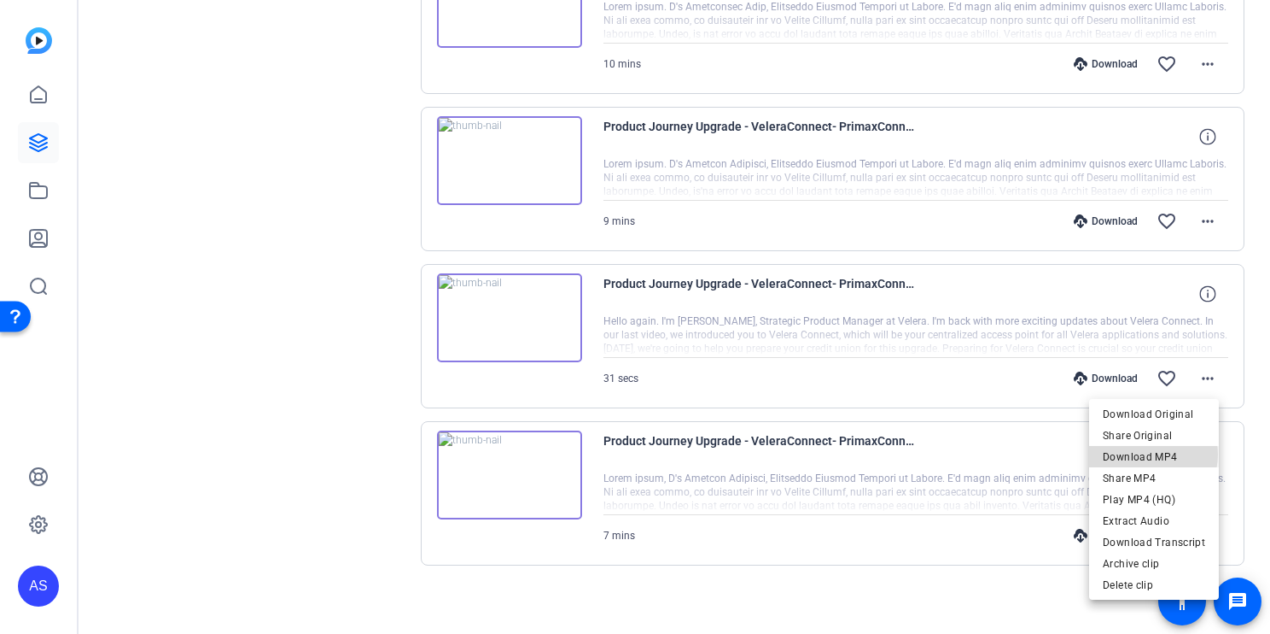
click at [1153, 454] on span "Download MP4" at bounding box center [1154, 457] width 102 height 20
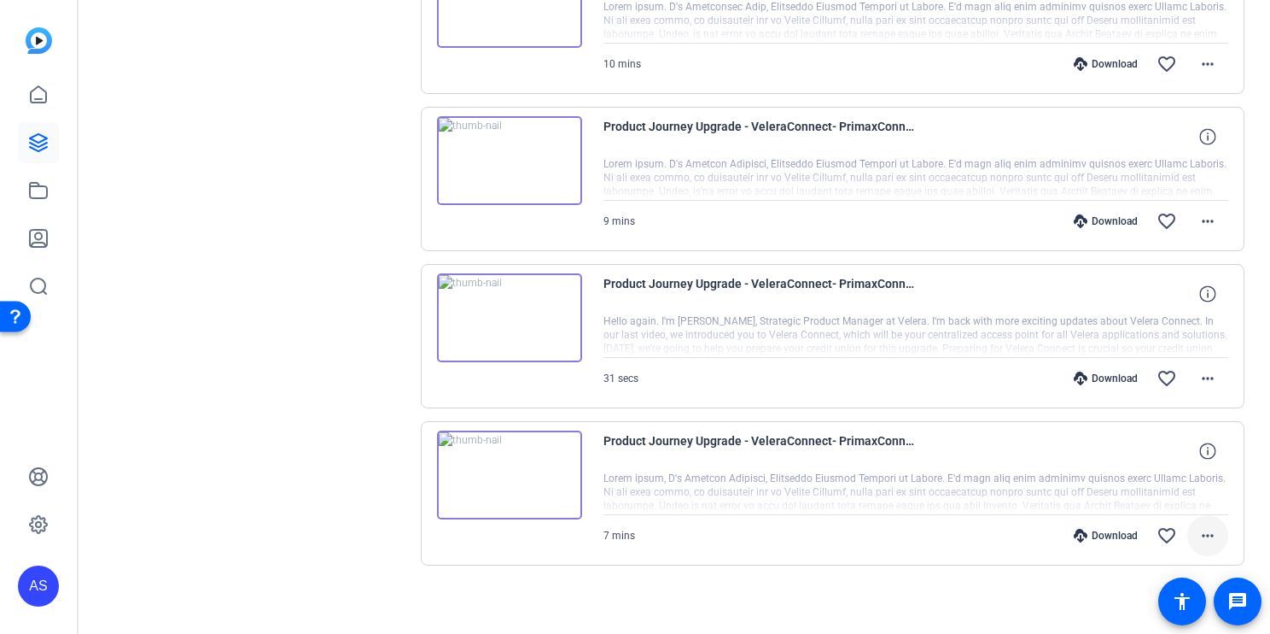
click at [1204, 533] on mat-icon "more_horiz" at bounding box center [1208, 535] width 20 height 20
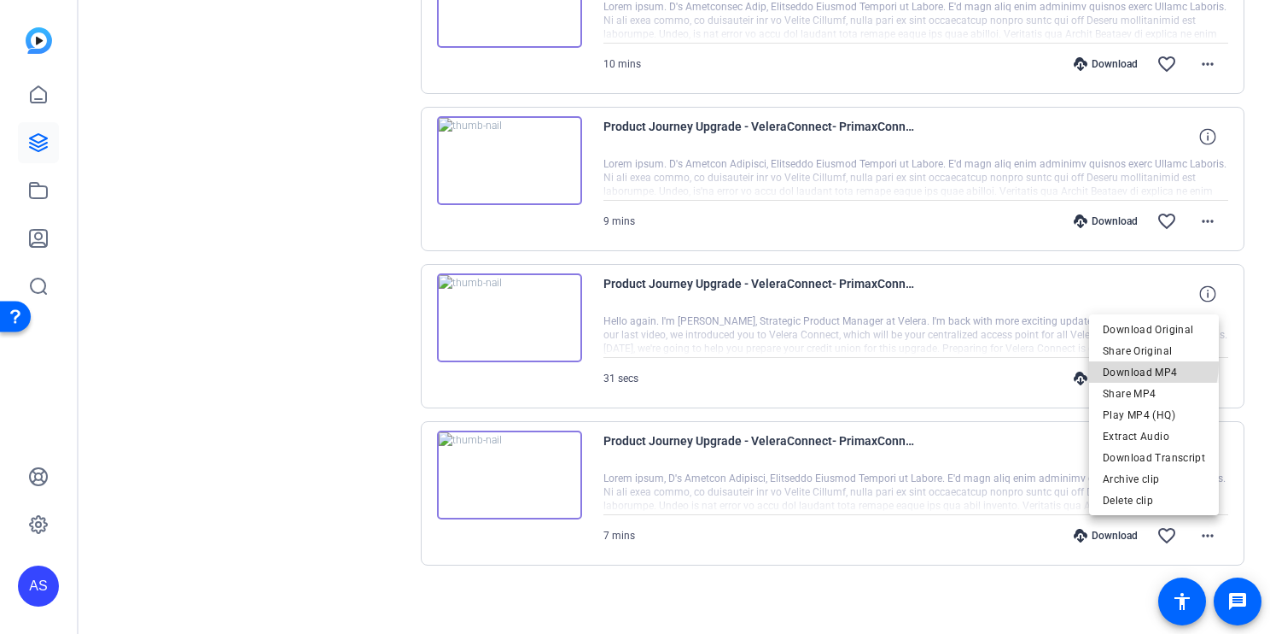
click at [1134, 364] on span "Download MP4" at bounding box center [1154, 372] width 102 height 20
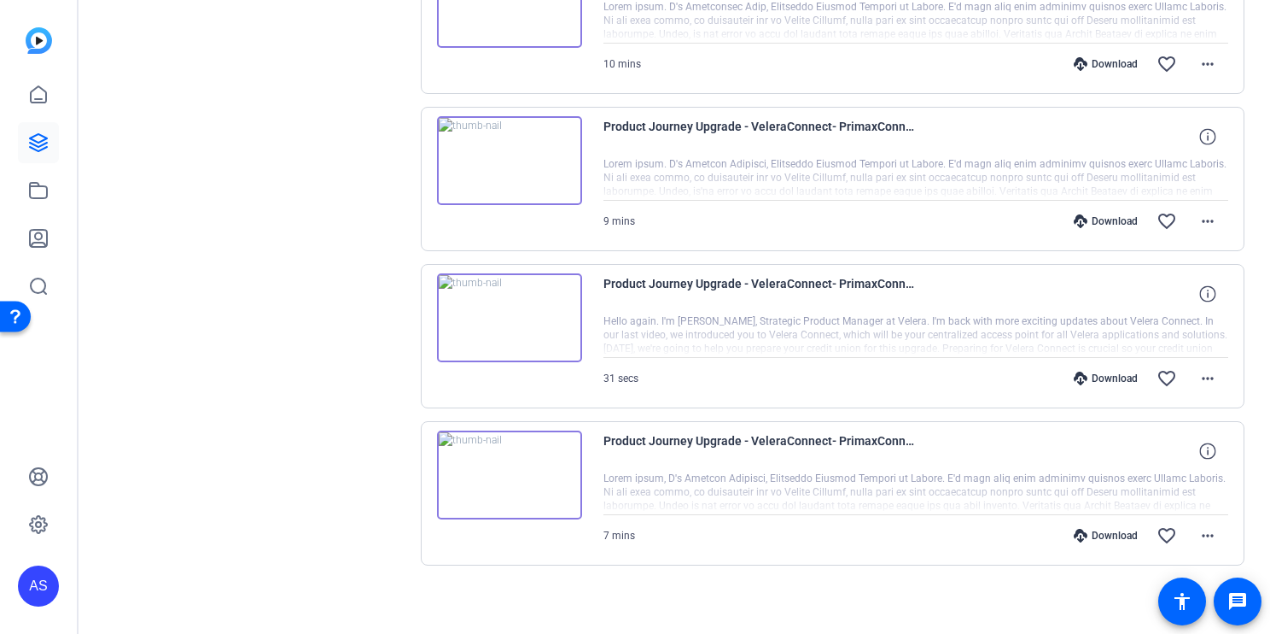
scroll to position [1074, 0]
